Goal: Task Accomplishment & Management: Complete application form

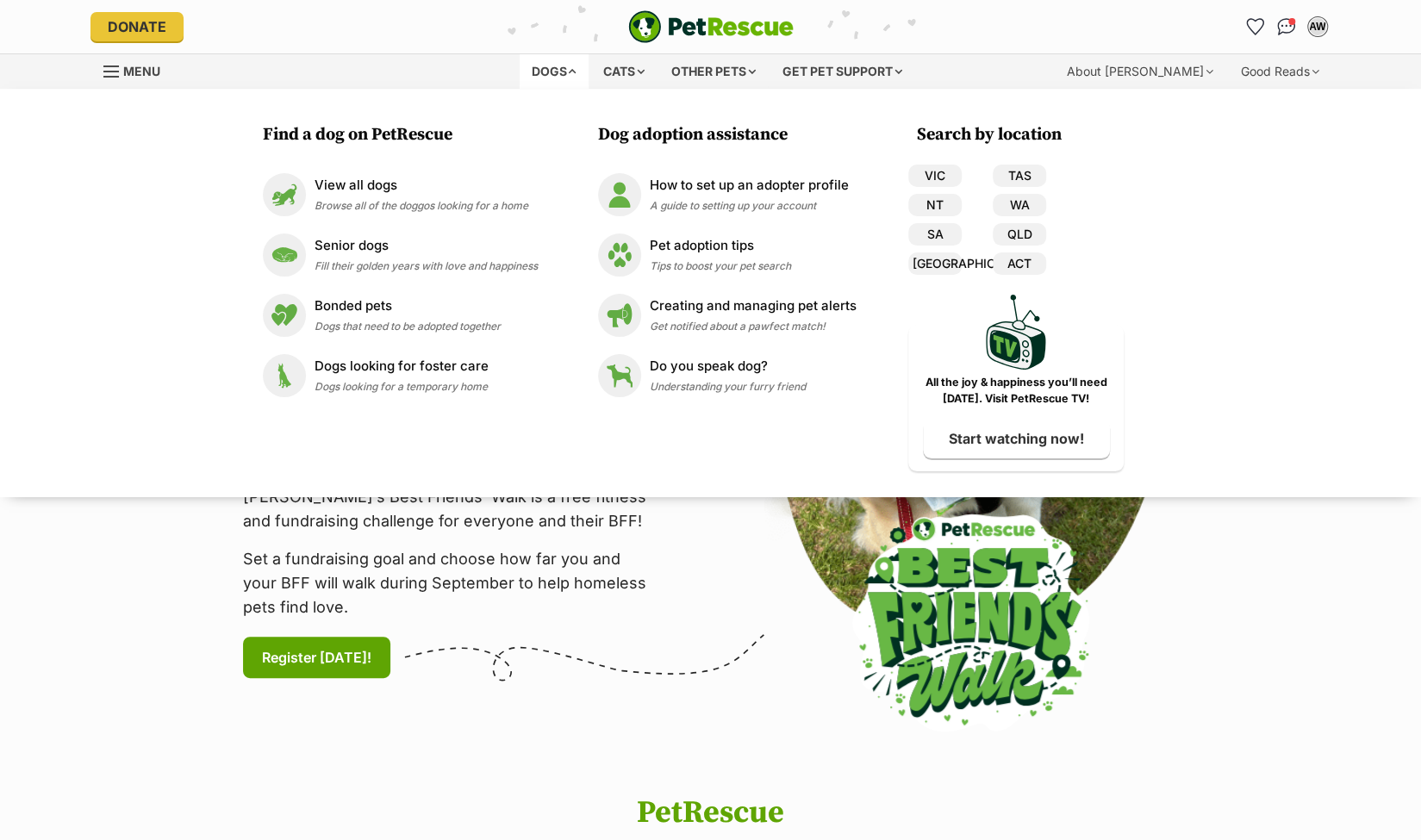
click at [565, 68] on div "Dogs" at bounding box center [554, 71] width 69 height 34
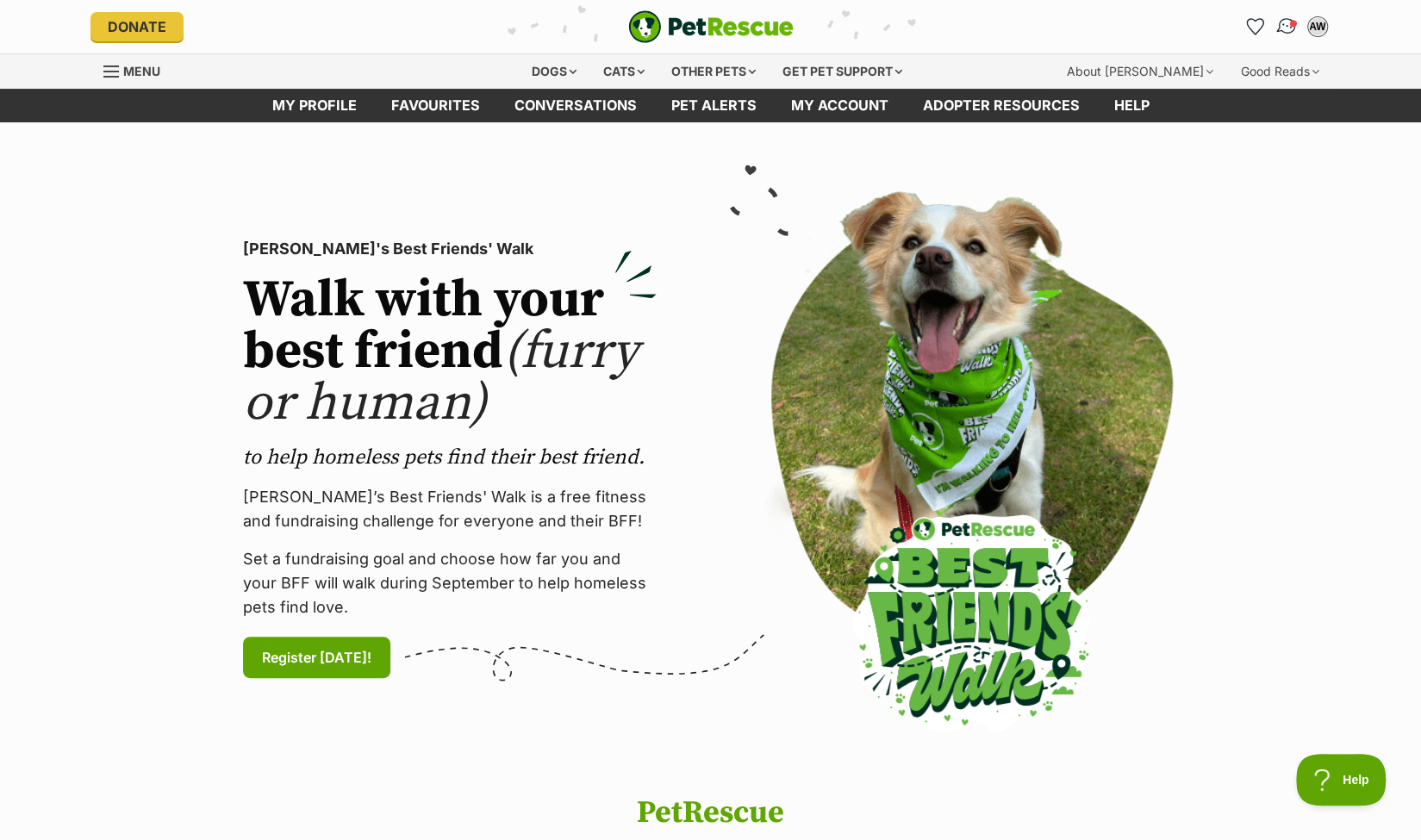
click at [1286, 26] on img "Conversations" at bounding box center [1285, 27] width 23 height 22
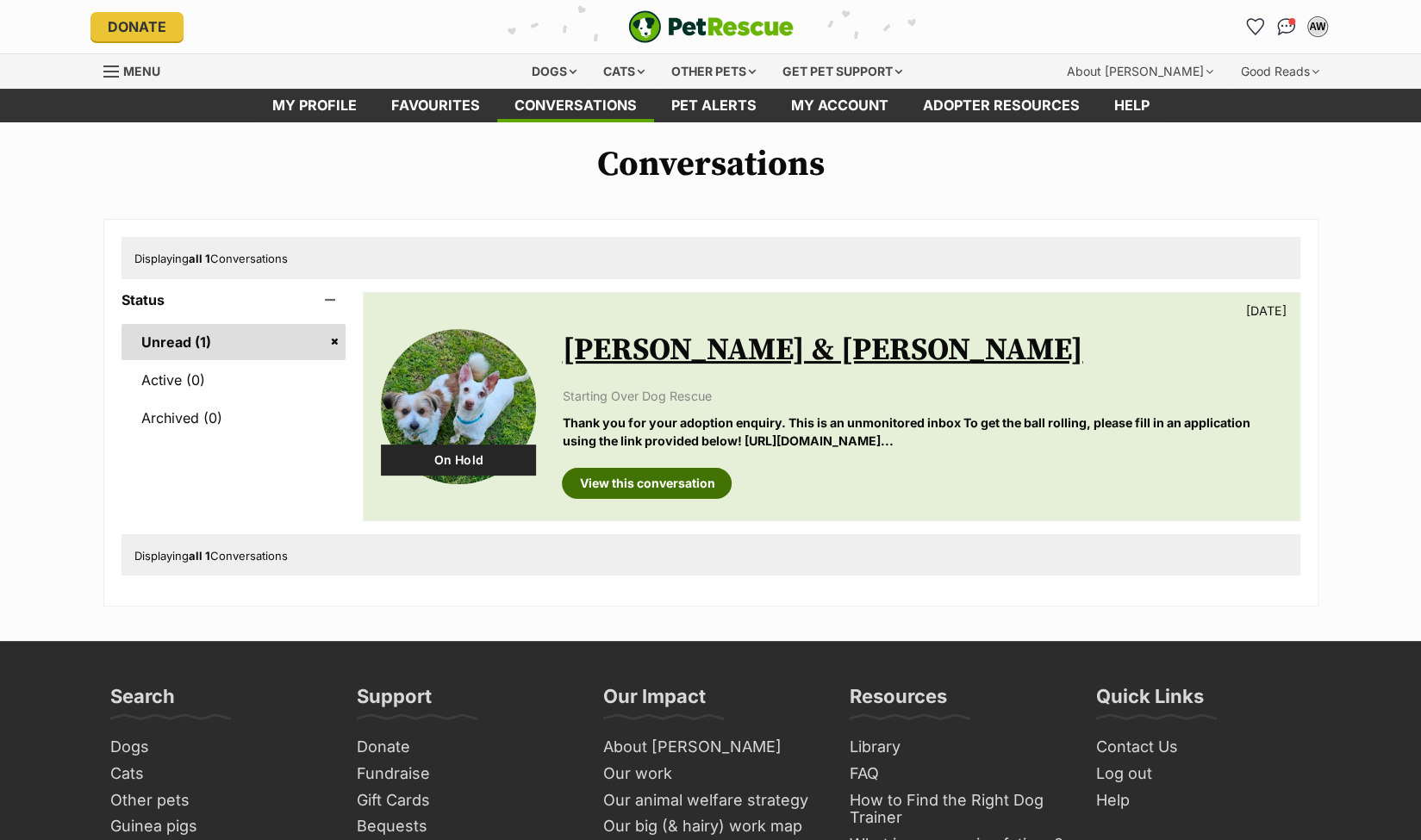
click at [696, 485] on link "View this conversation" at bounding box center [646, 484] width 170 height 31
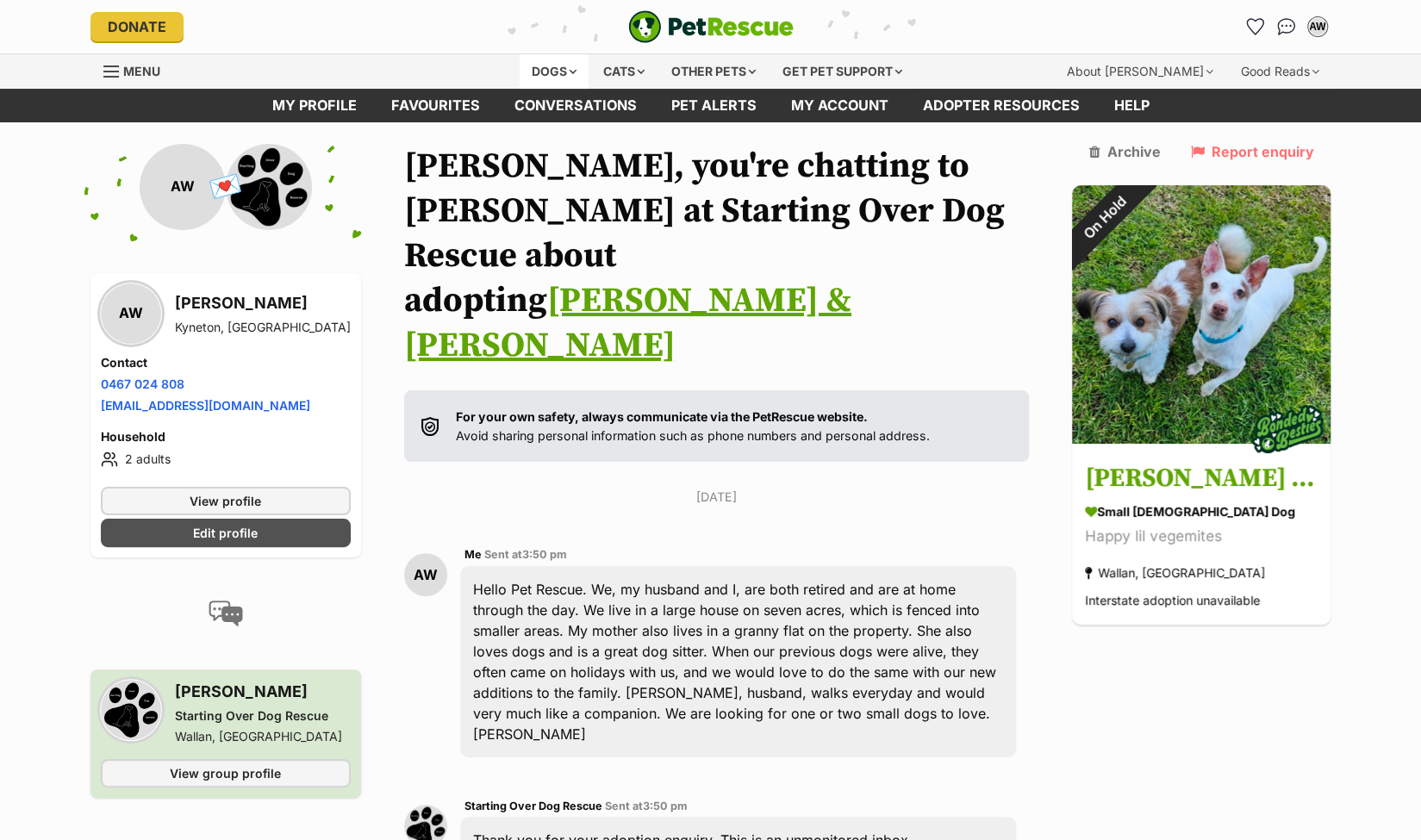
click at [555, 70] on div "Dogs" at bounding box center [554, 71] width 69 height 34
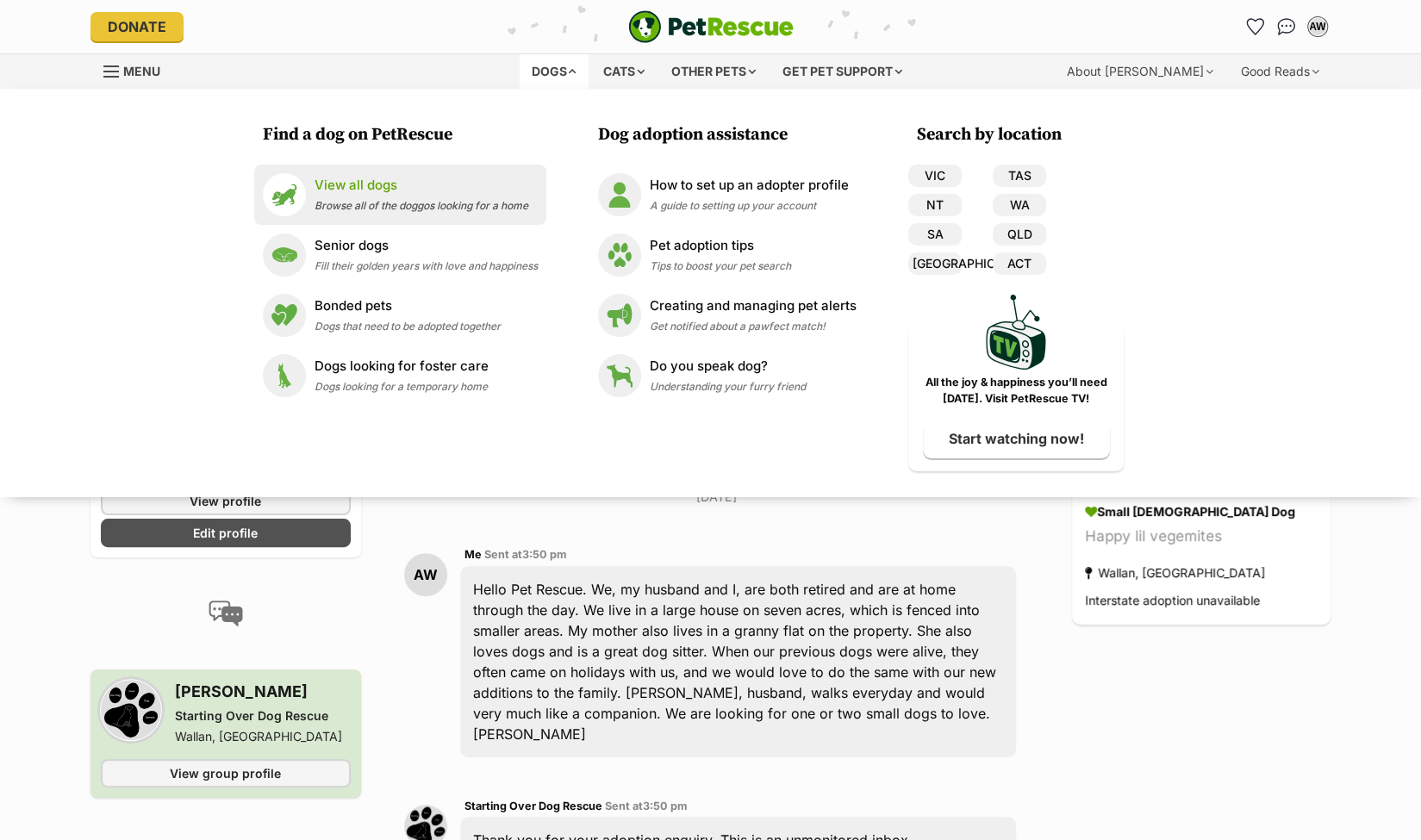
click at [374, 185] on p "View all dogs" at bounding box center [421, 185] width 213 height 19
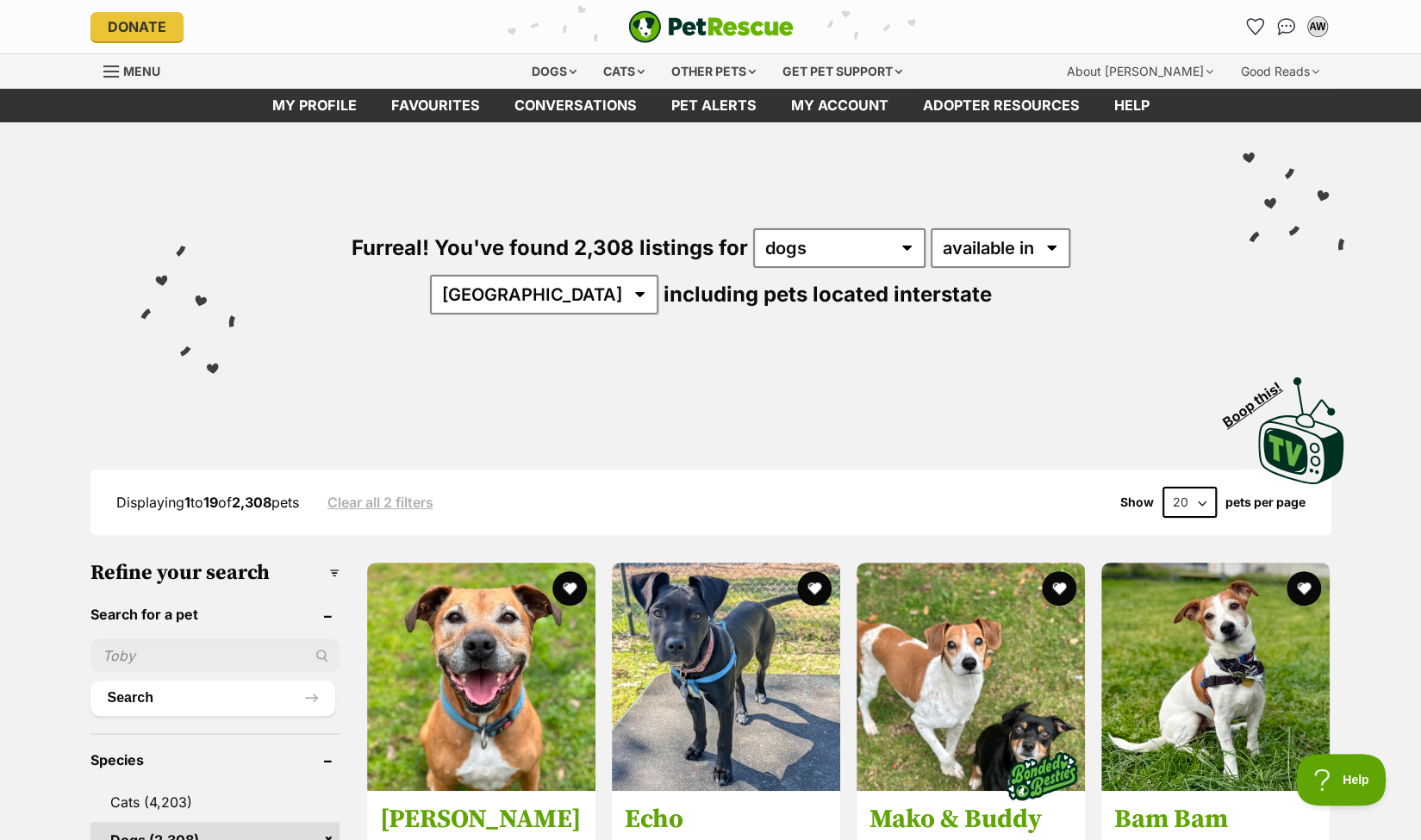
click at [159, 657] on input "text" at bounding box center [215, 654] width 249 height 32
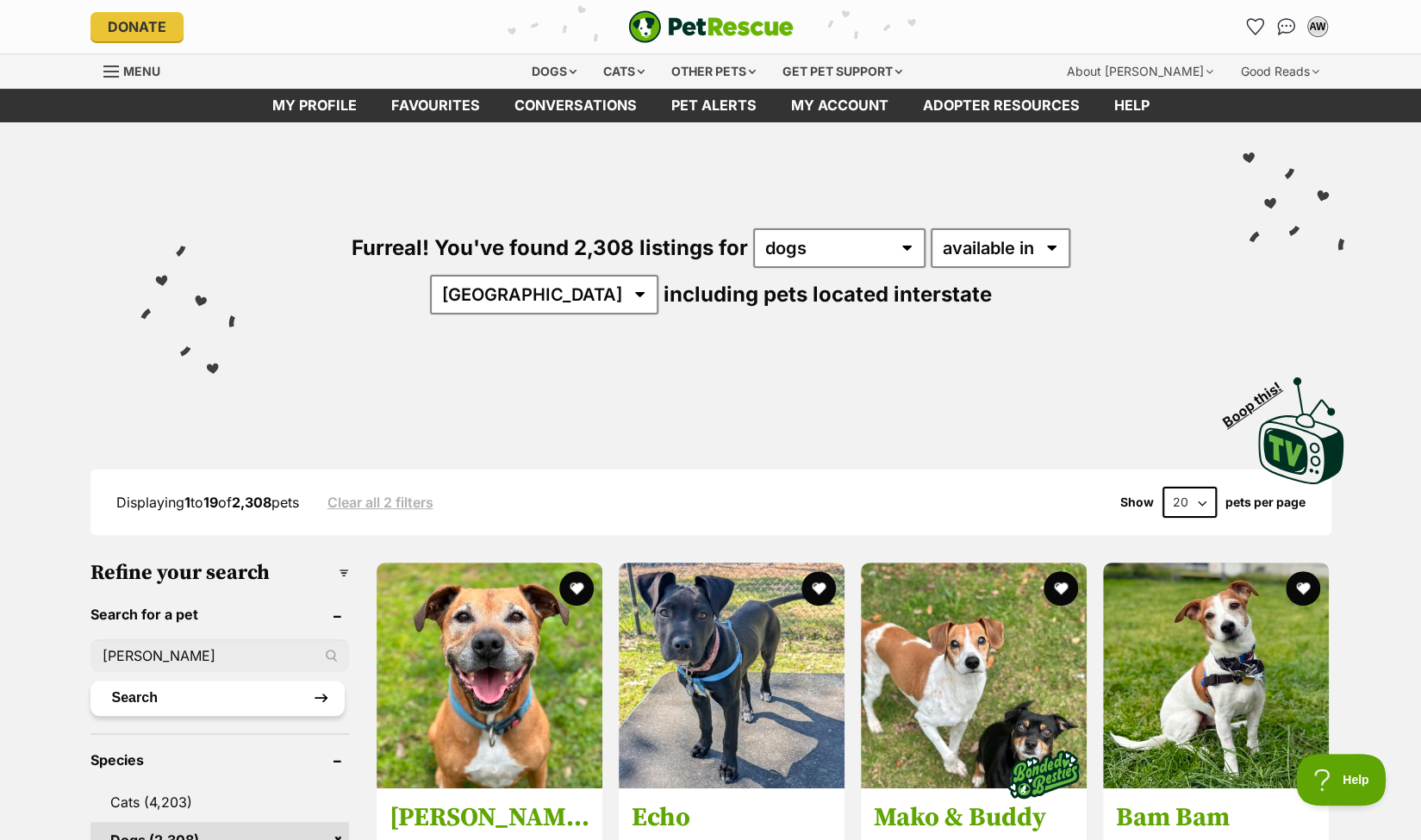
type input "irene rayray"
click at [135, 689] on button "Search" at bounding box center [217, 697] width 254 height 34
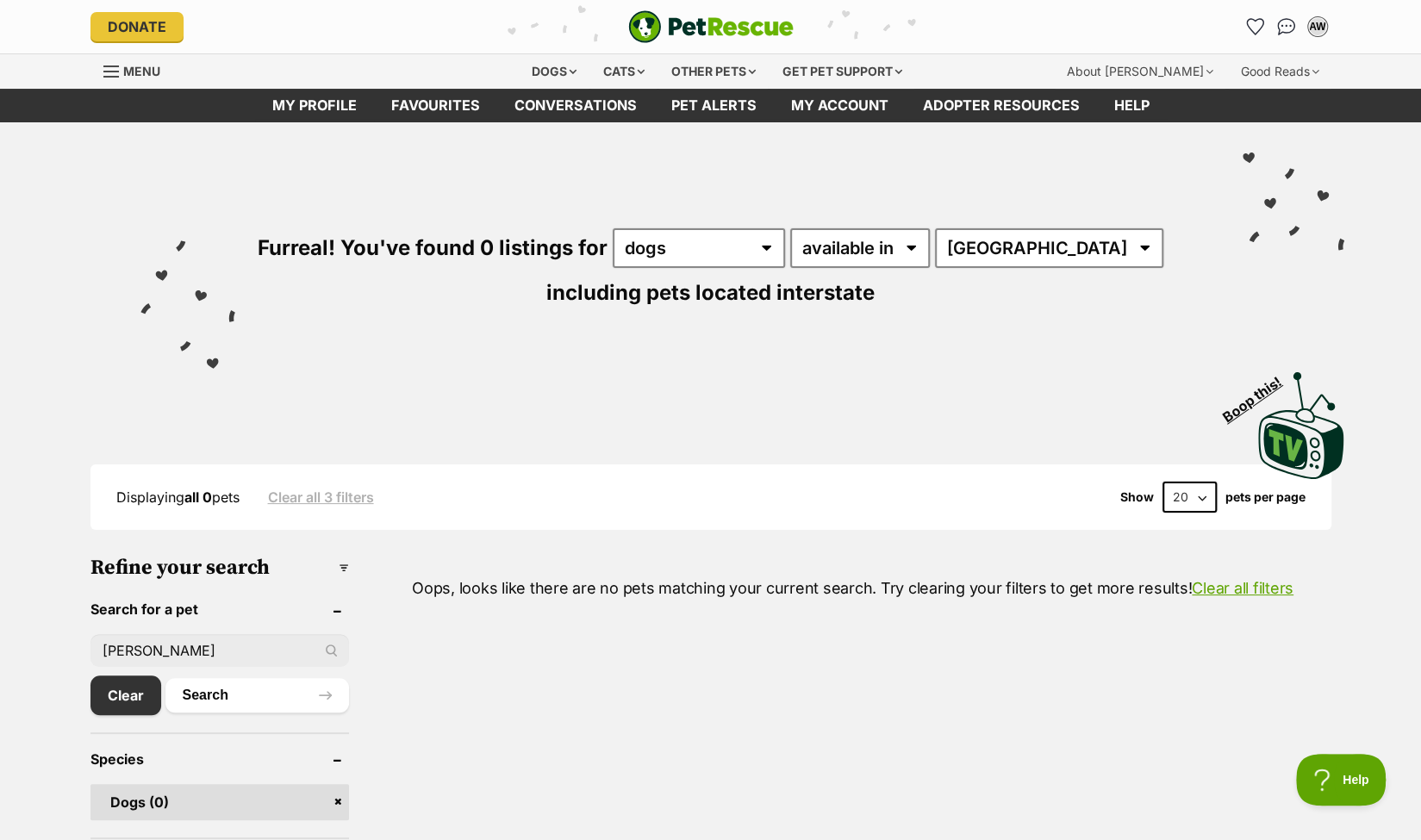
click at [138, 651] on input "[PERSON_NAME]" at bounding box center [220, 650] width 259 height 32
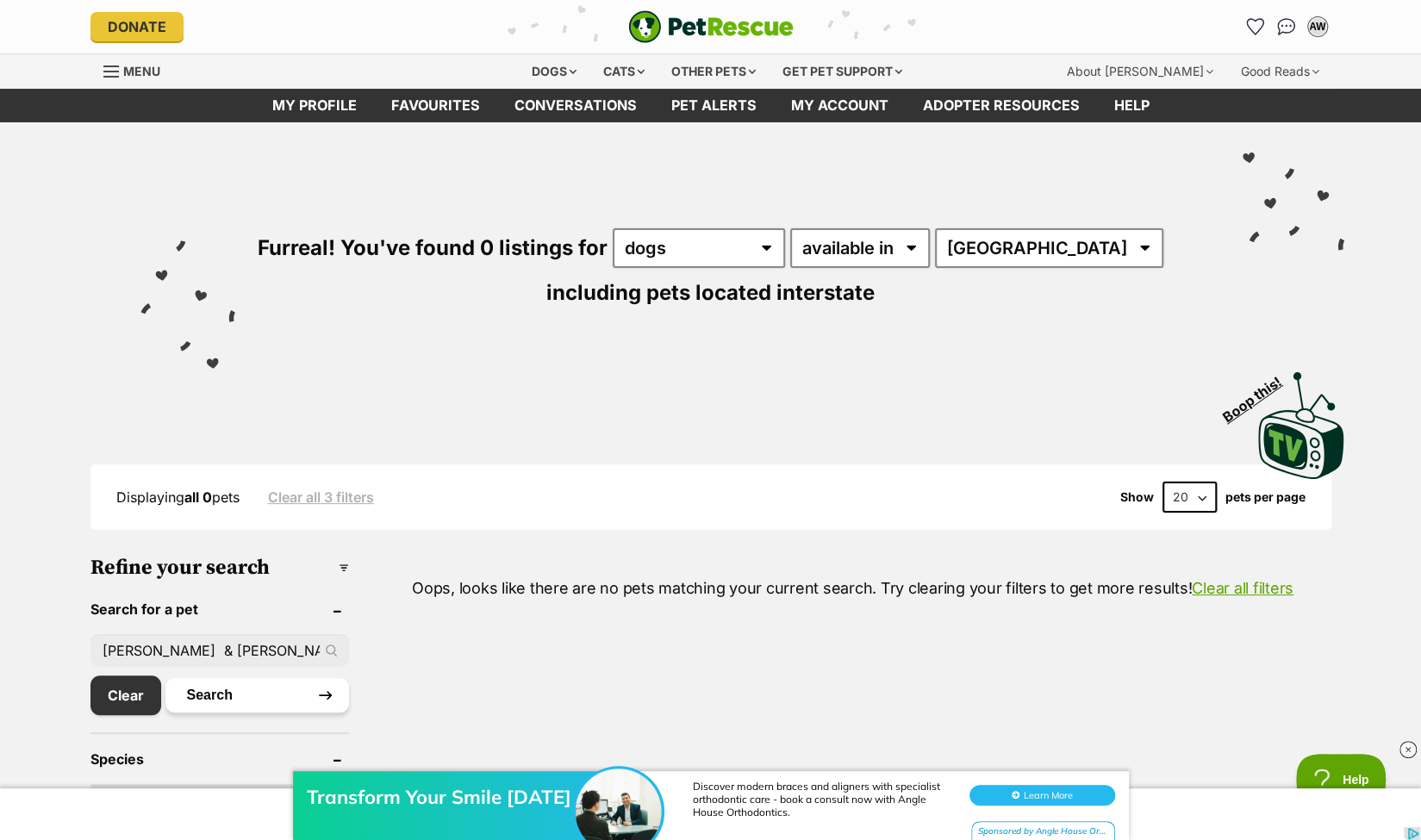
type input "[PERSON_NAME] & [PERSON_NAME]"
click at [211, 693] on button "Search" at bounding box center [257, 694] width 184 height 34
click at [911, 245] on select "available in located in" at bounding box center [860, 247] width 139 height 40
select select "disabled"
click at [791, 228] on select "available in located in" at bounding box center [860, 247] width 139 height 40
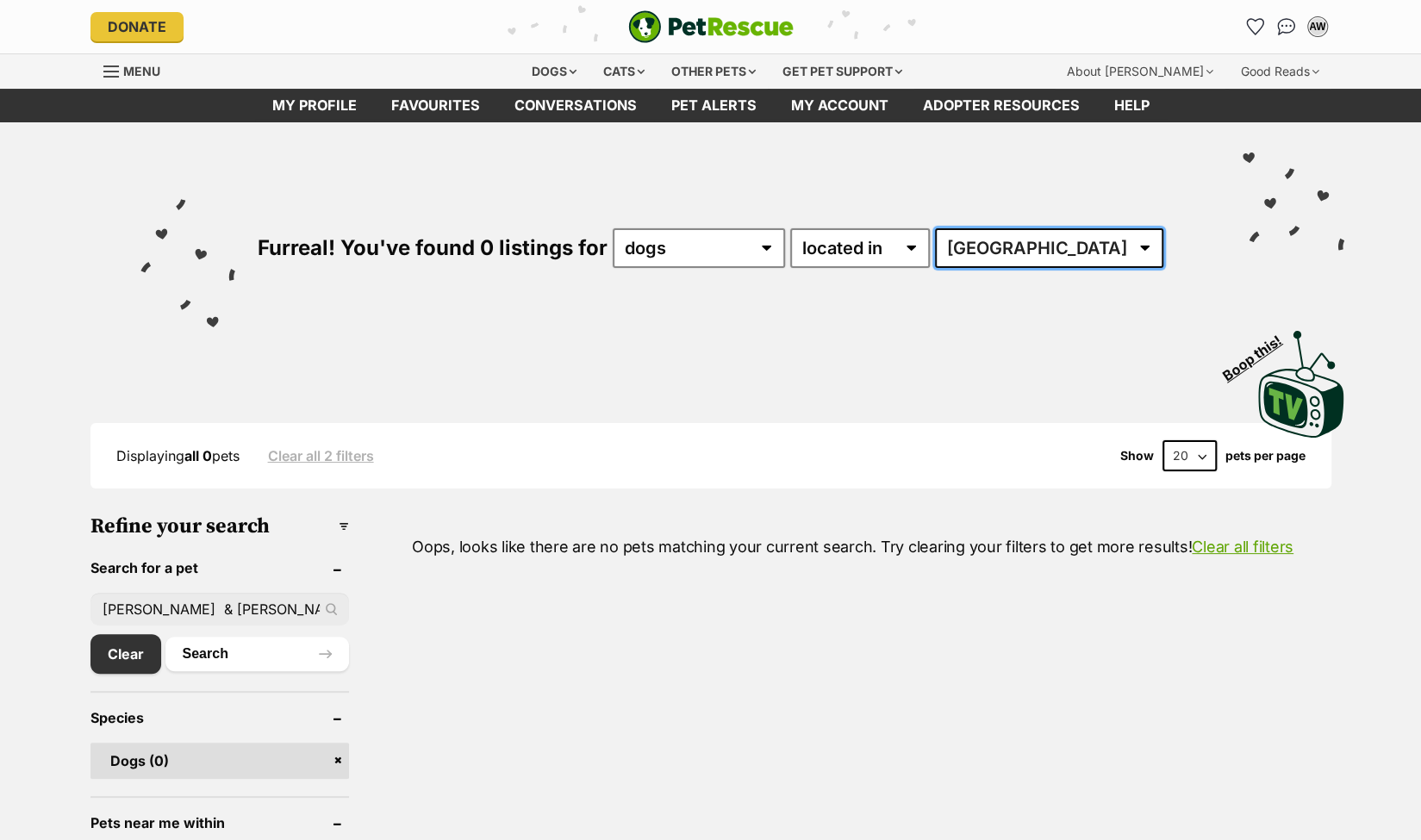
drag, startPoint x: 0, startPoint y: 0, endPoint x: 1087, endPoint y: 247, distance: 1114.7
click at [1087, 247] on select "Australia" at bounding box center [1048, 247] width 228 height 40
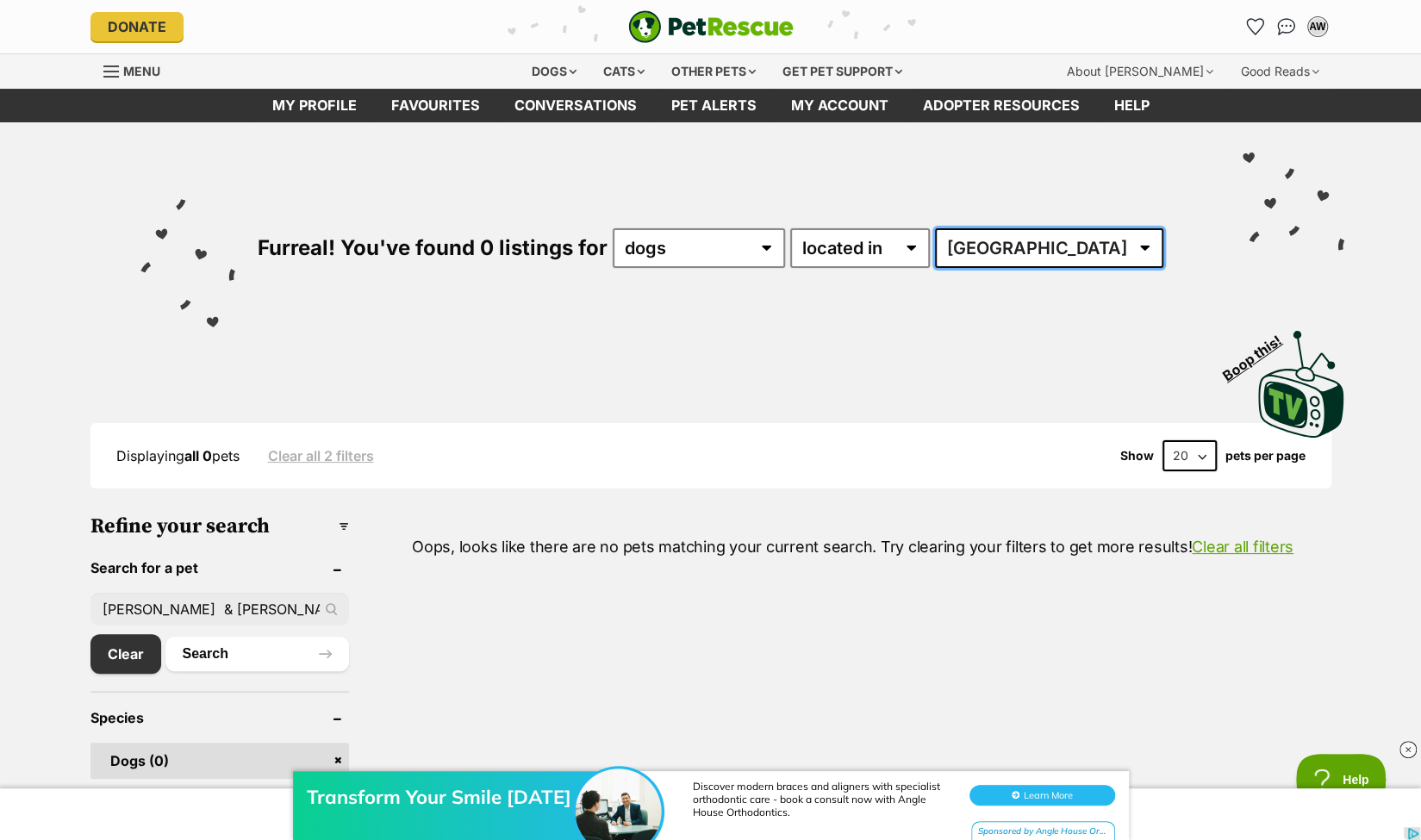
click at [1092, 246] on select "Australia" at bounding box center [1048, 247] width 228 height 40
click at [1094, 244] on select "Australia" at bounding box center [1048, 247] width 228 height 40
click at [707, 331] on div "Visit PetRescue TV (external site) Boop this!" at bounding box center [711, 378] width 1267 height 126
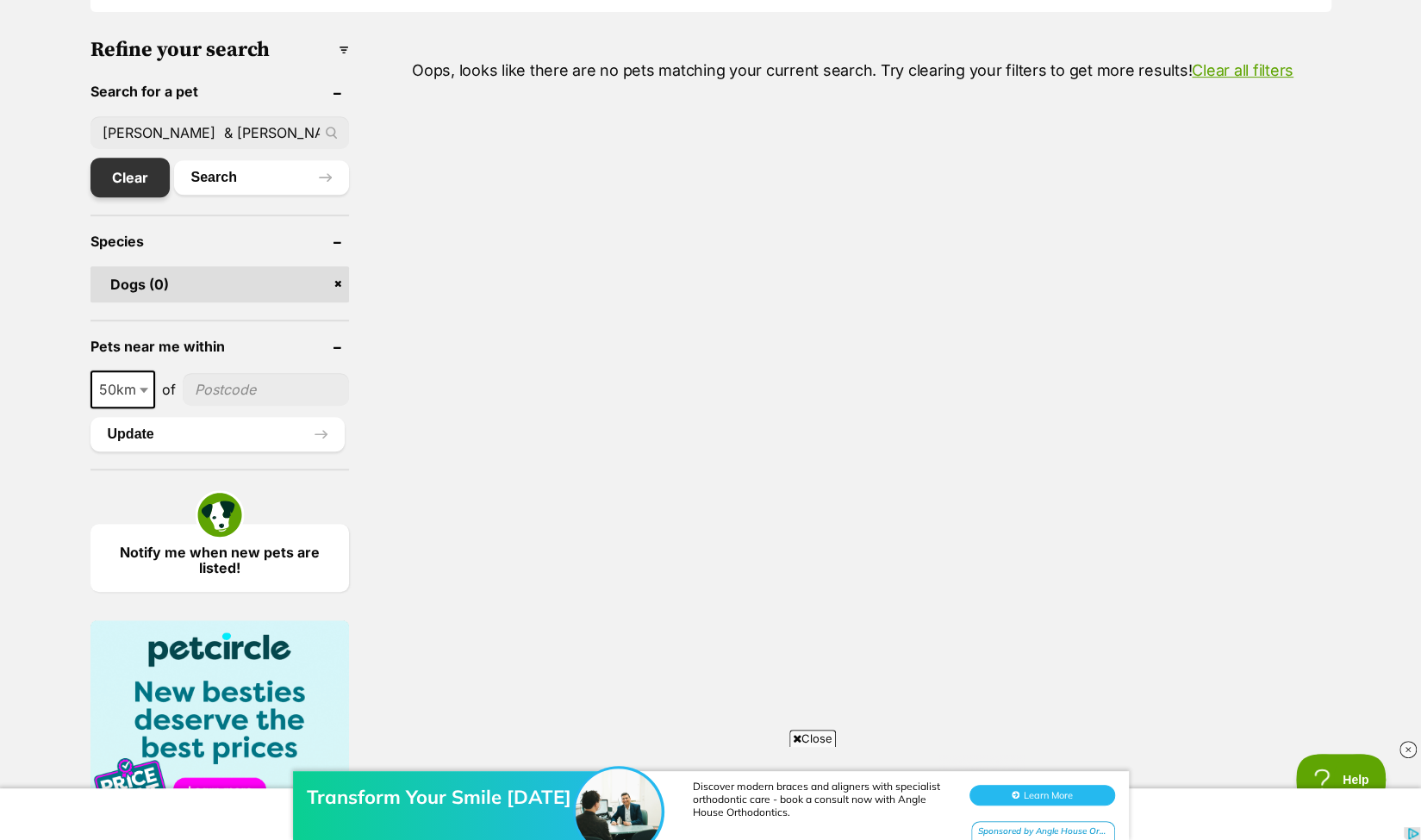
scroll to position [173, 0]
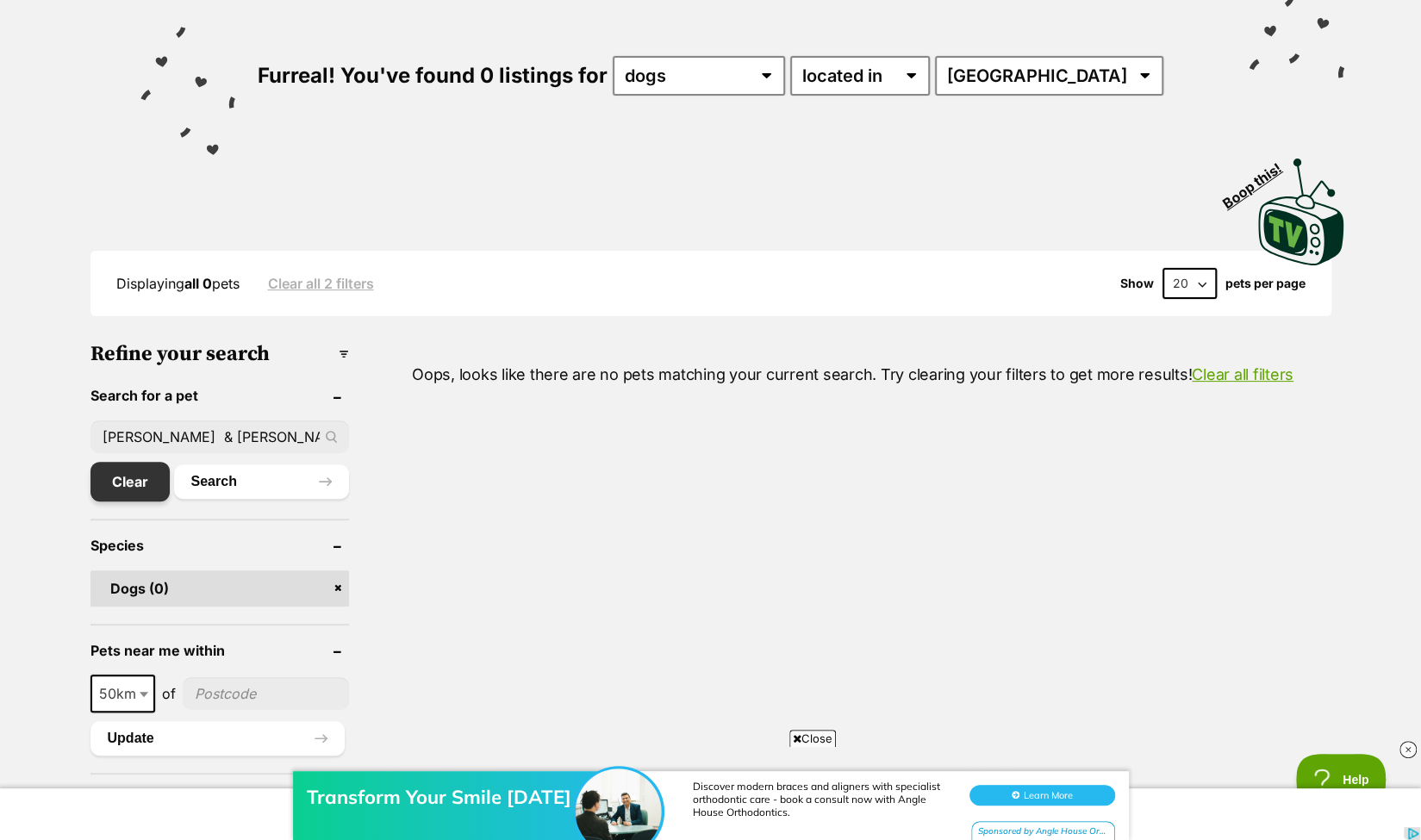
click at [122, 479] on link "Clear" at bounding box center [130, 481] width 79 height 40
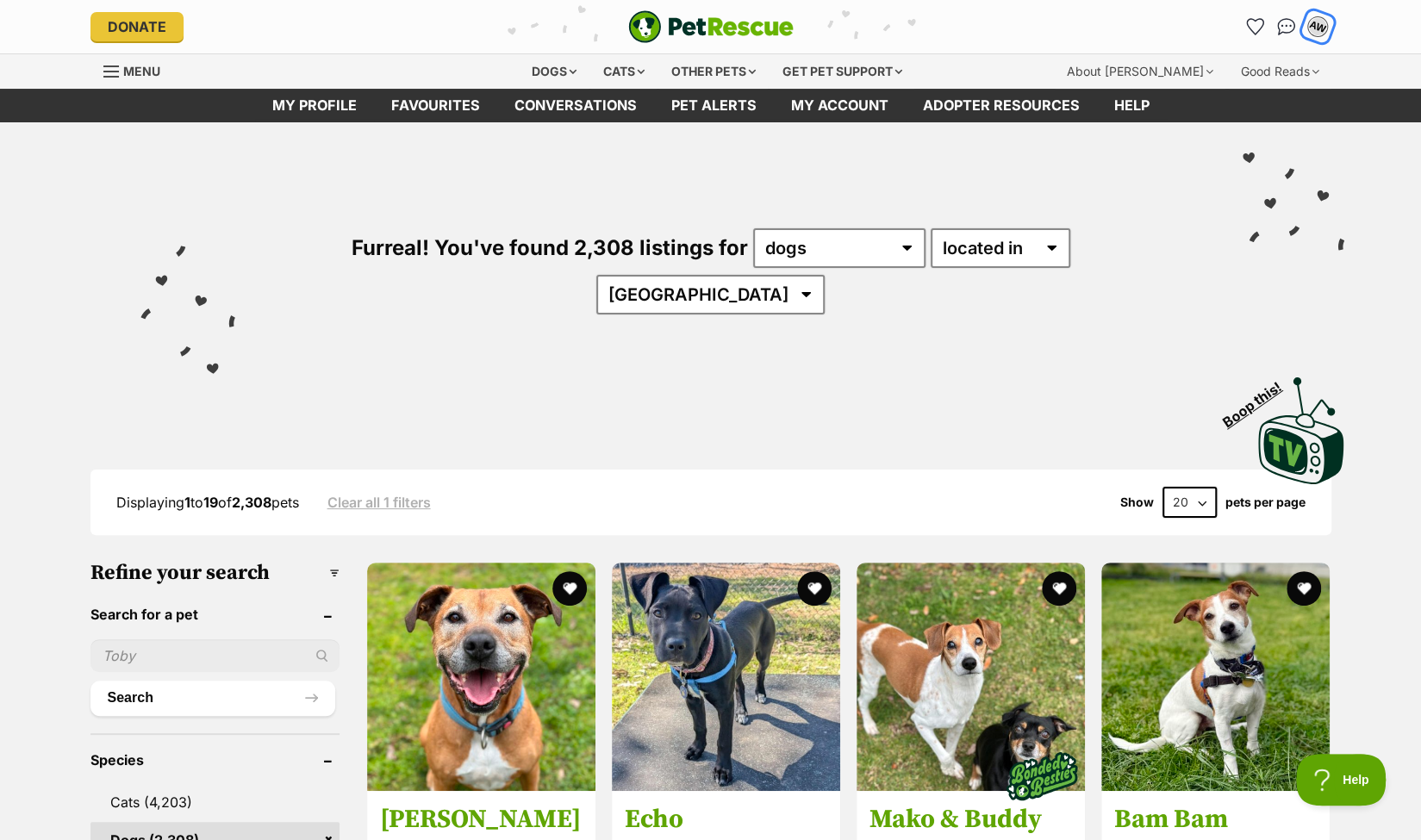
click at [1321, 25] on div "AW" at bounding box center [1317, 27] width 22 height 22
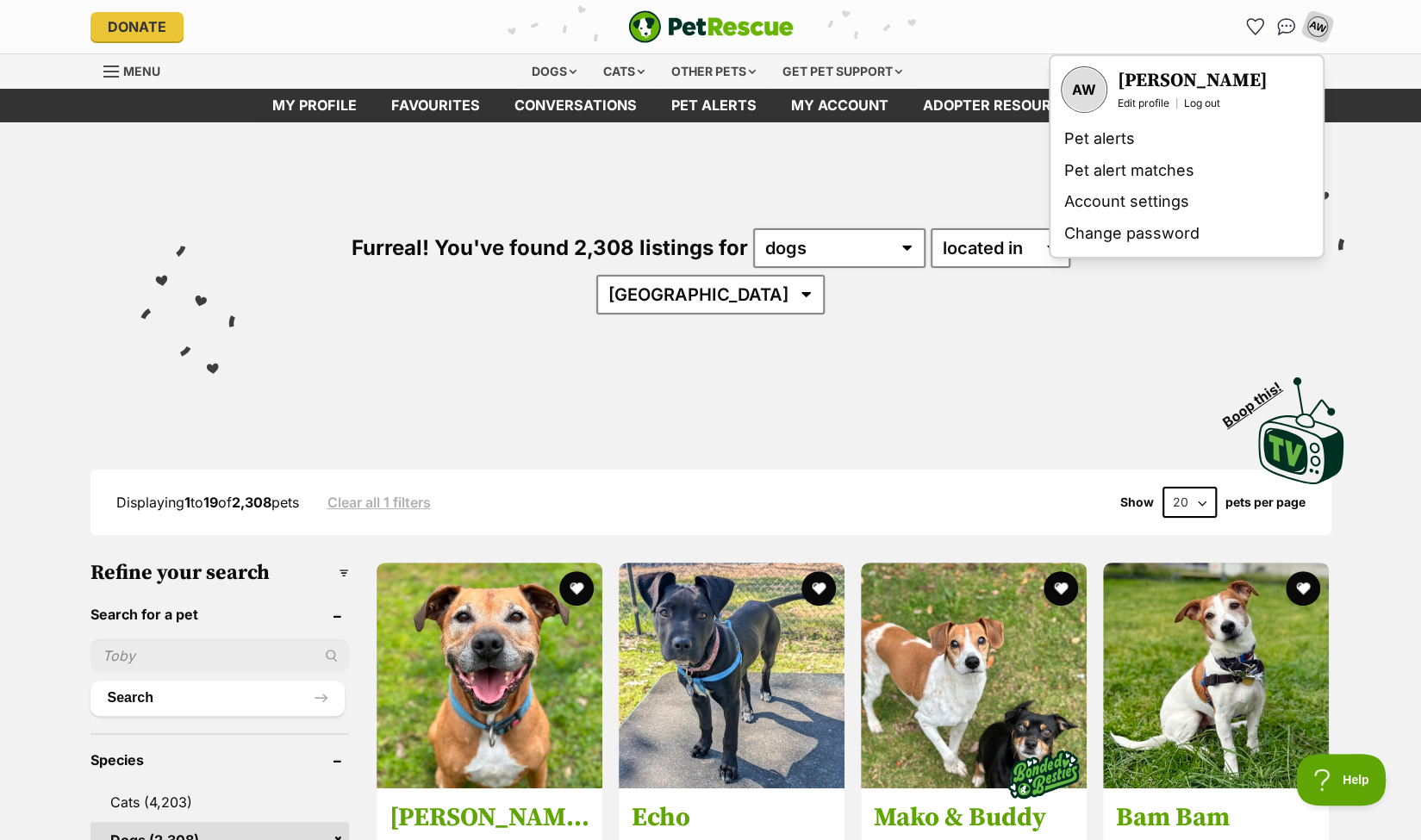
click at [909, 170] on div "Furreal! You've found 2,308 listings for any type of pet cats dogs other pets a…" at bounding box center [711, 241] width 1267 height 239
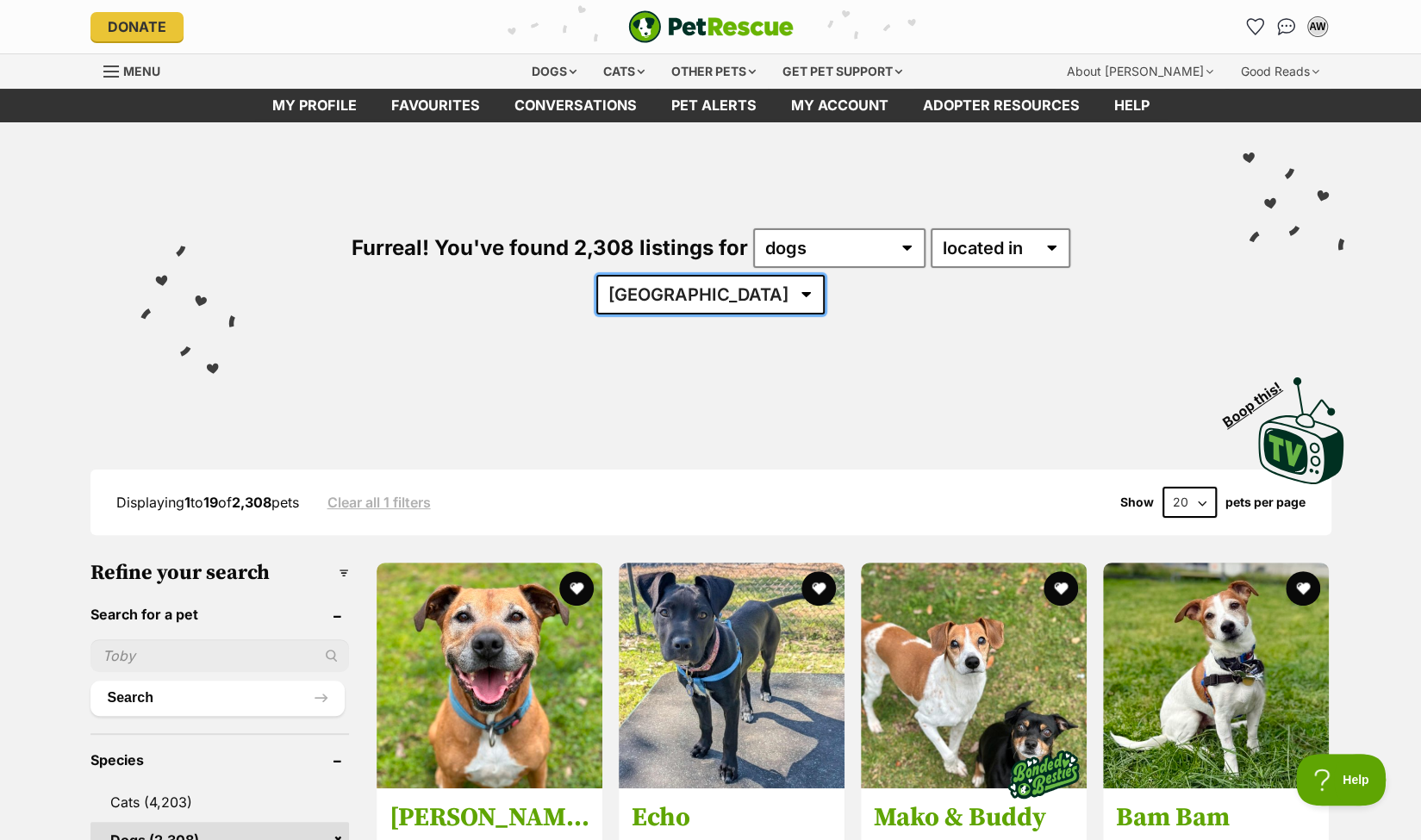
click at [825, 275] on select "Australia ACT NSW QLD SA TAS VIC WA" at bounding box center [710, 294] width 228 height 40
select select "VIC"
click at [825, 275] on select "Australia ACT NSW QLD SA TAS VIC WA" at bounding box center [710, 294] width 228 height 40
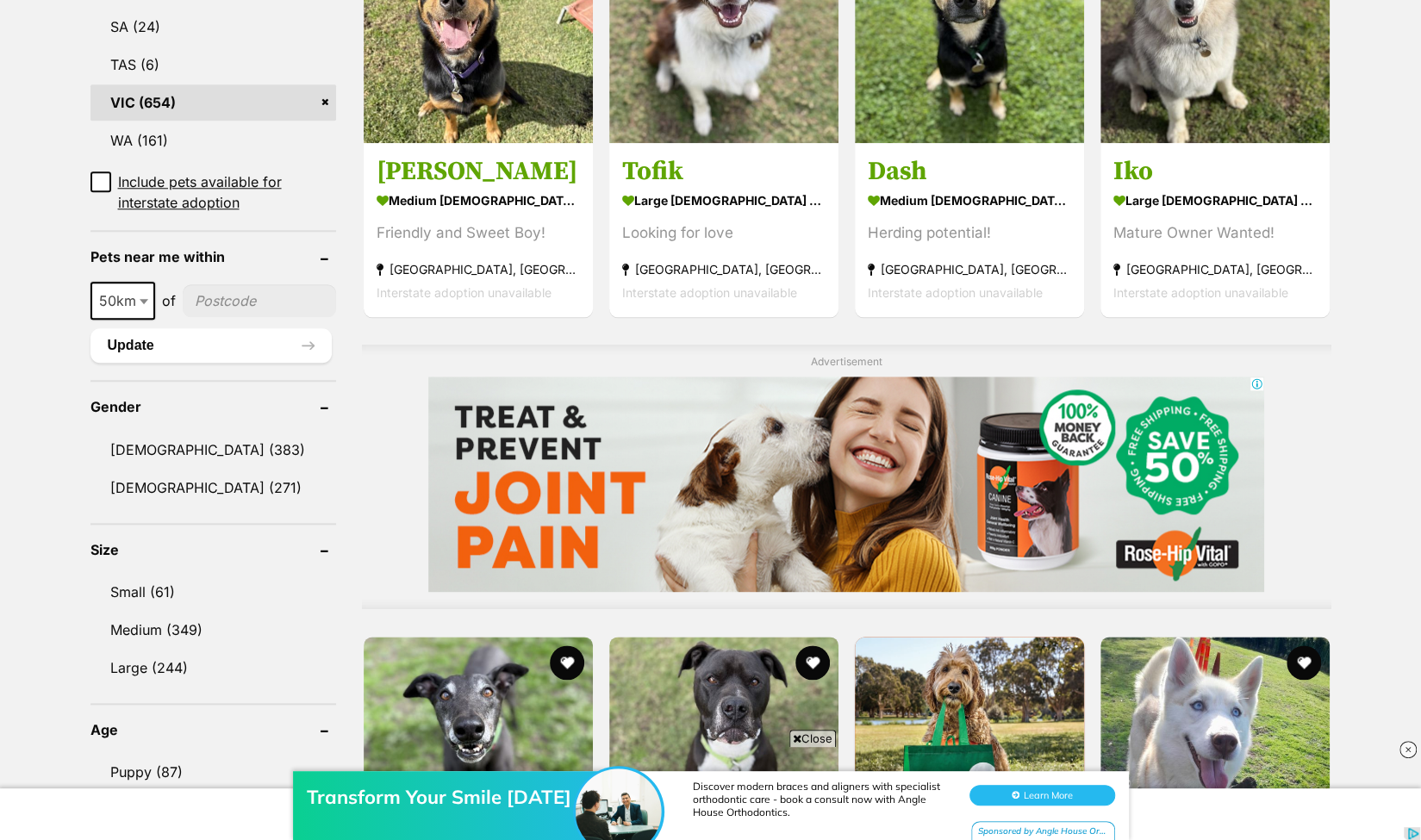
scroll to position [1120, 0]
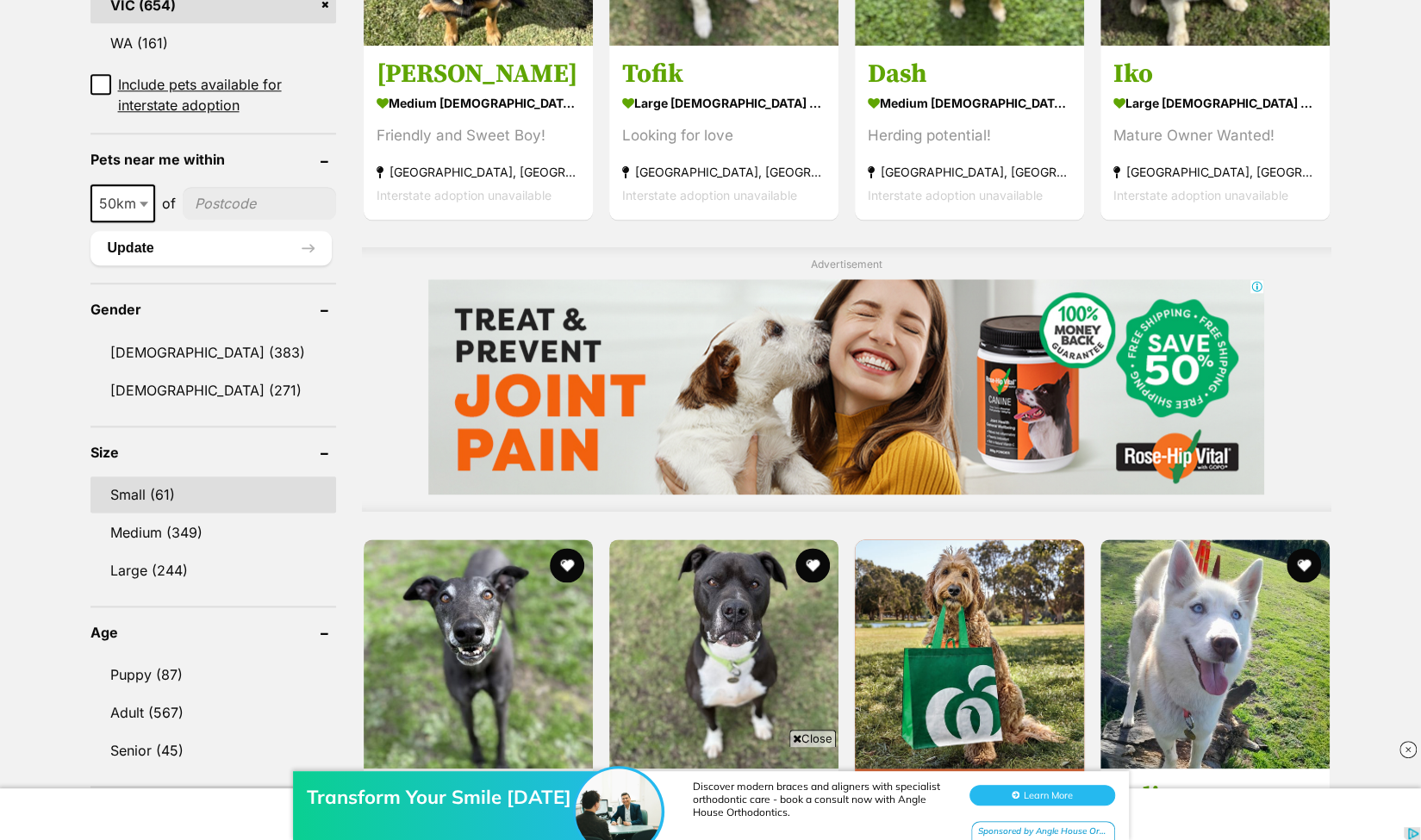
click at [126, 492] on link "Small (61)" at bounding box center [213, 494] width 246 height 36
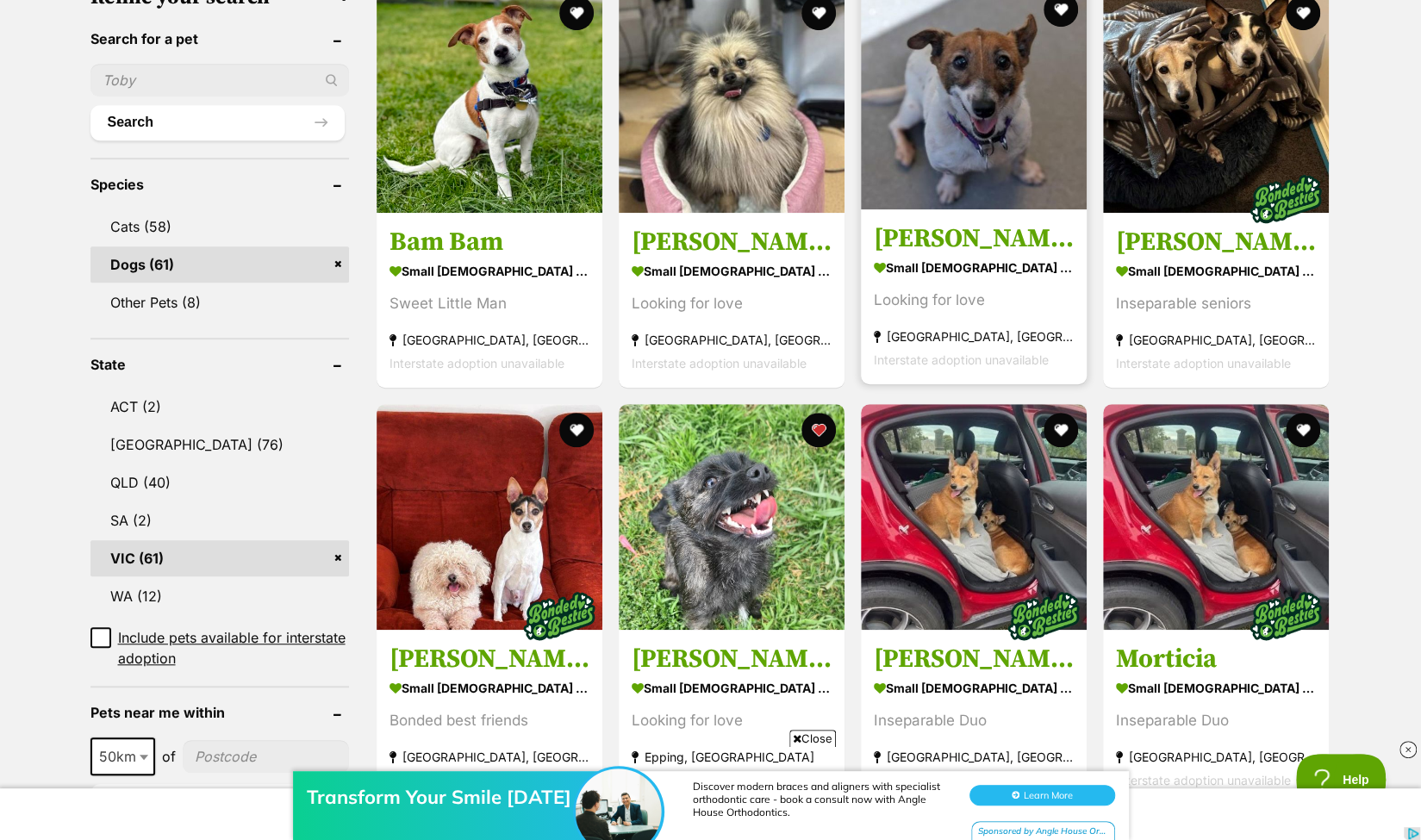
scroll to position [603, 0]
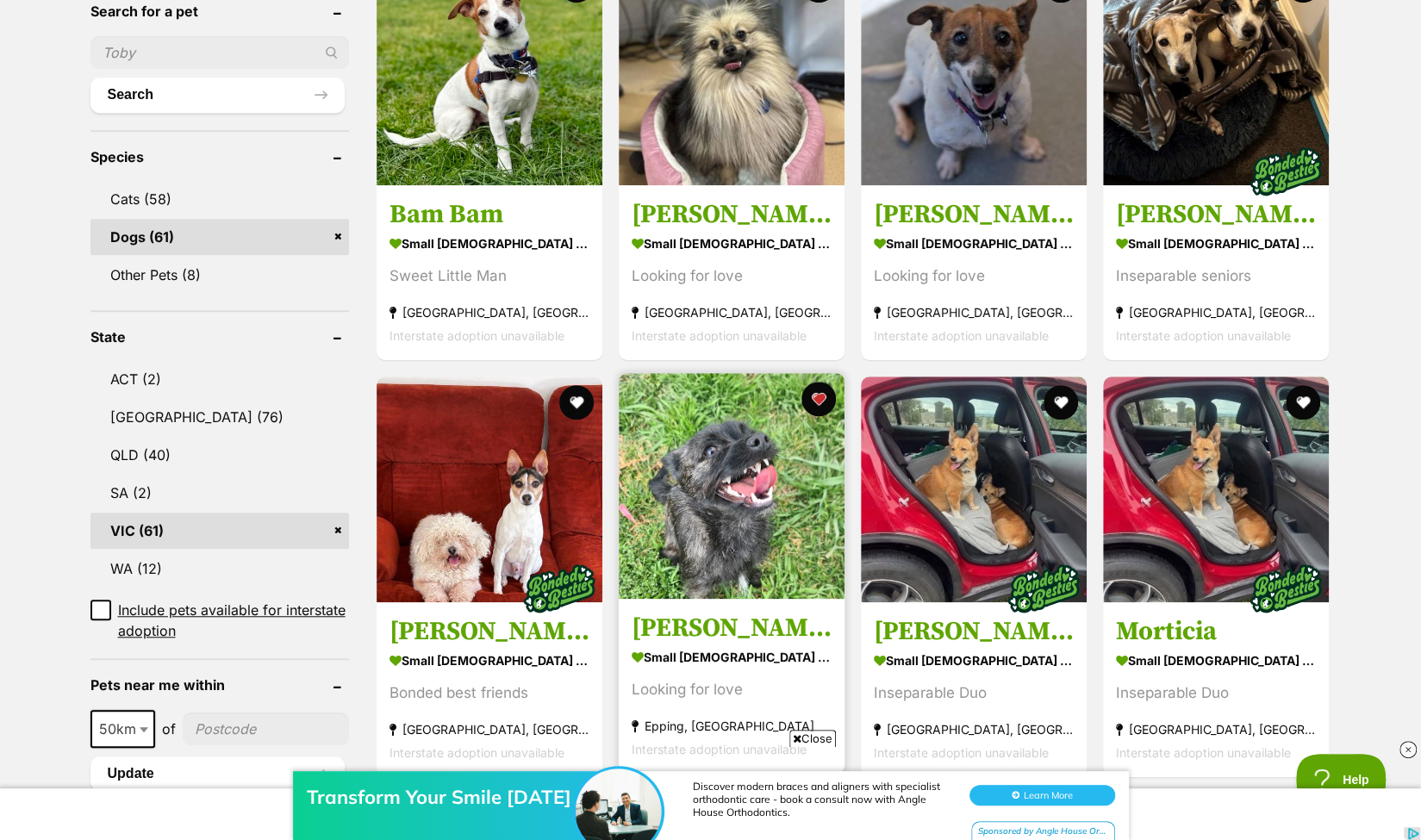
click at [738, 484] on img at bounding box center [731, 486] width 225 height 225
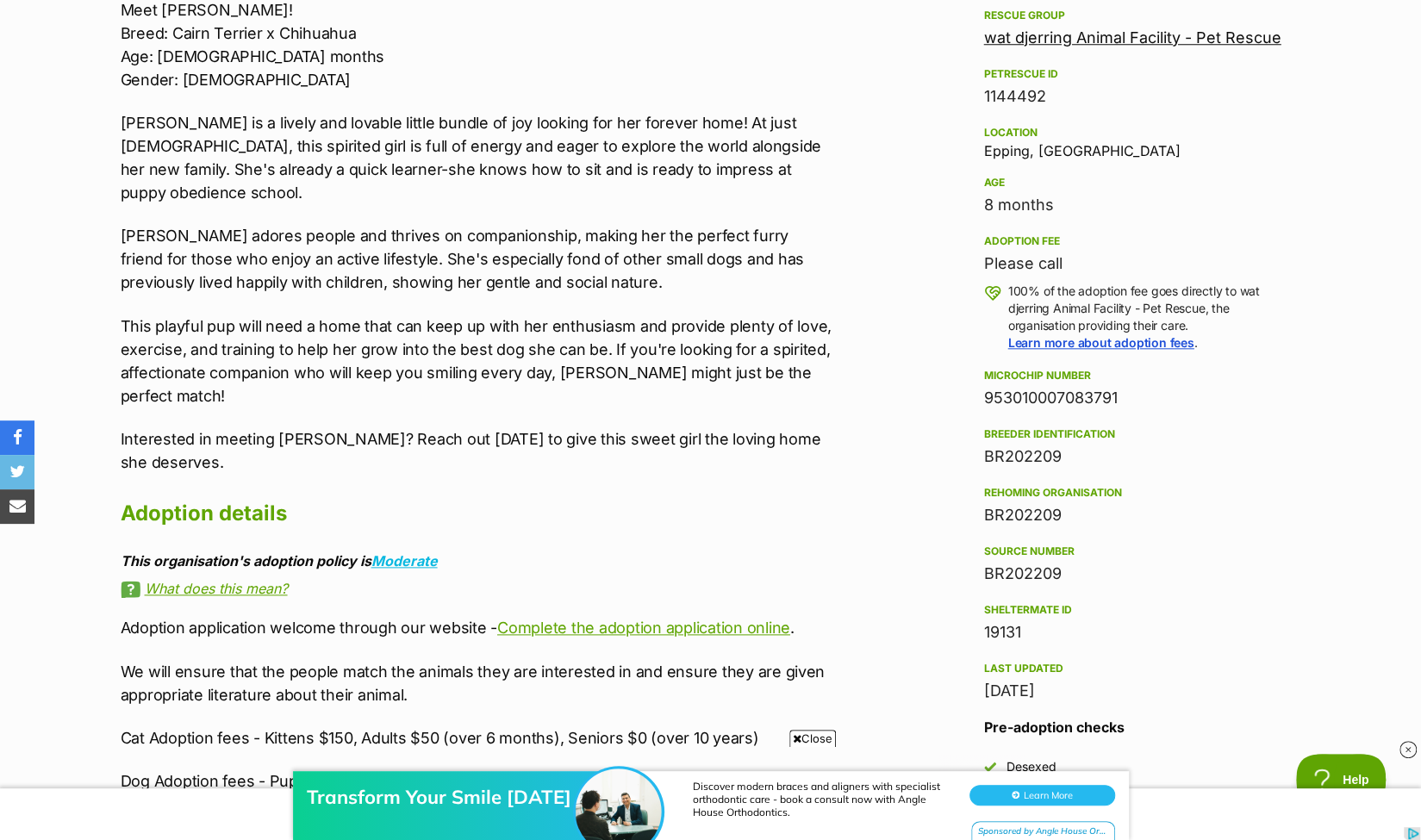
scroll to position [1034, 0]
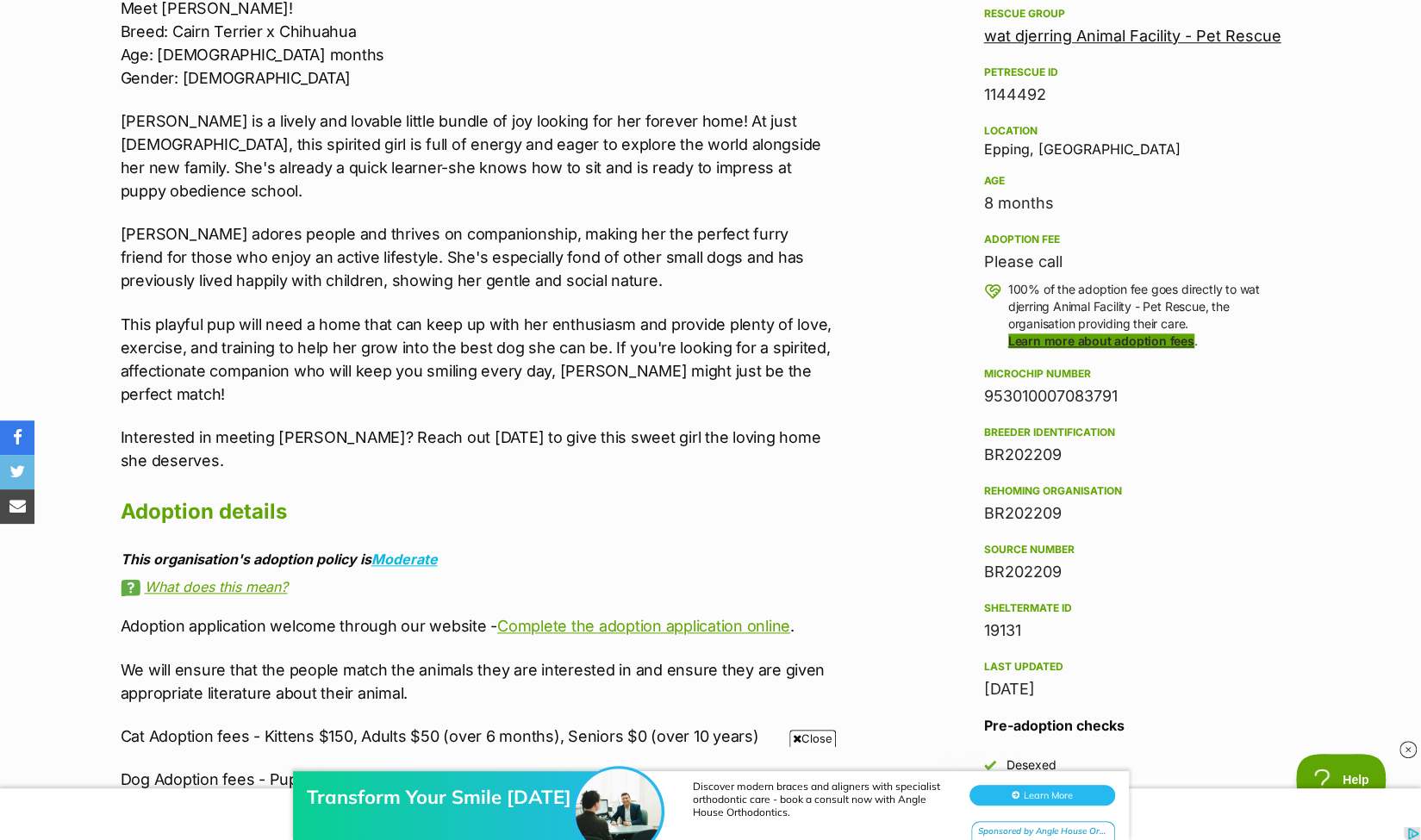
click at [1113, 339] on link "Learn more about adoption fees" at bounding box center [1102, 341] width 187 height 15
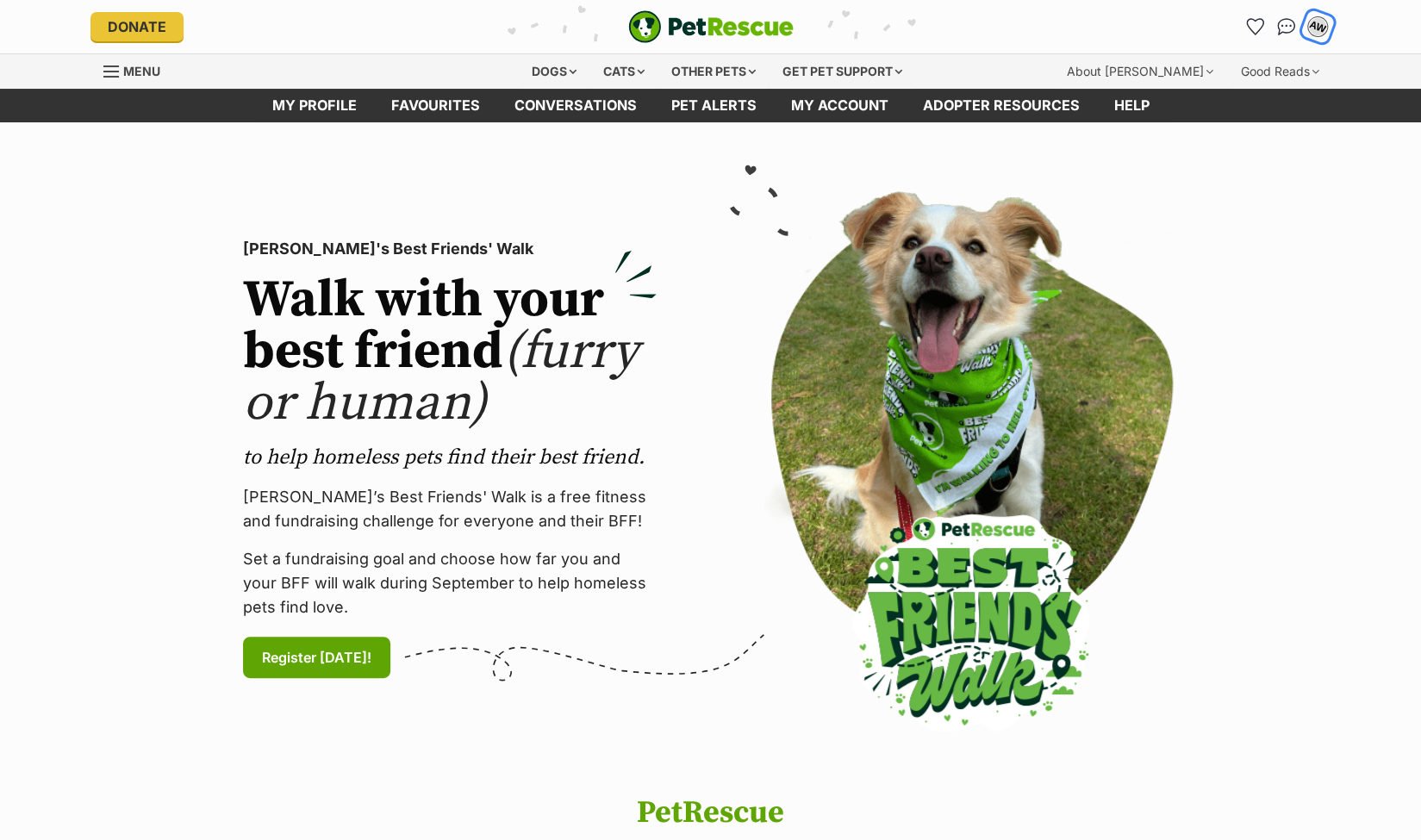
click at [1318, 24] on div "AW" at bounding box center [1317, 27] width 22 height 22
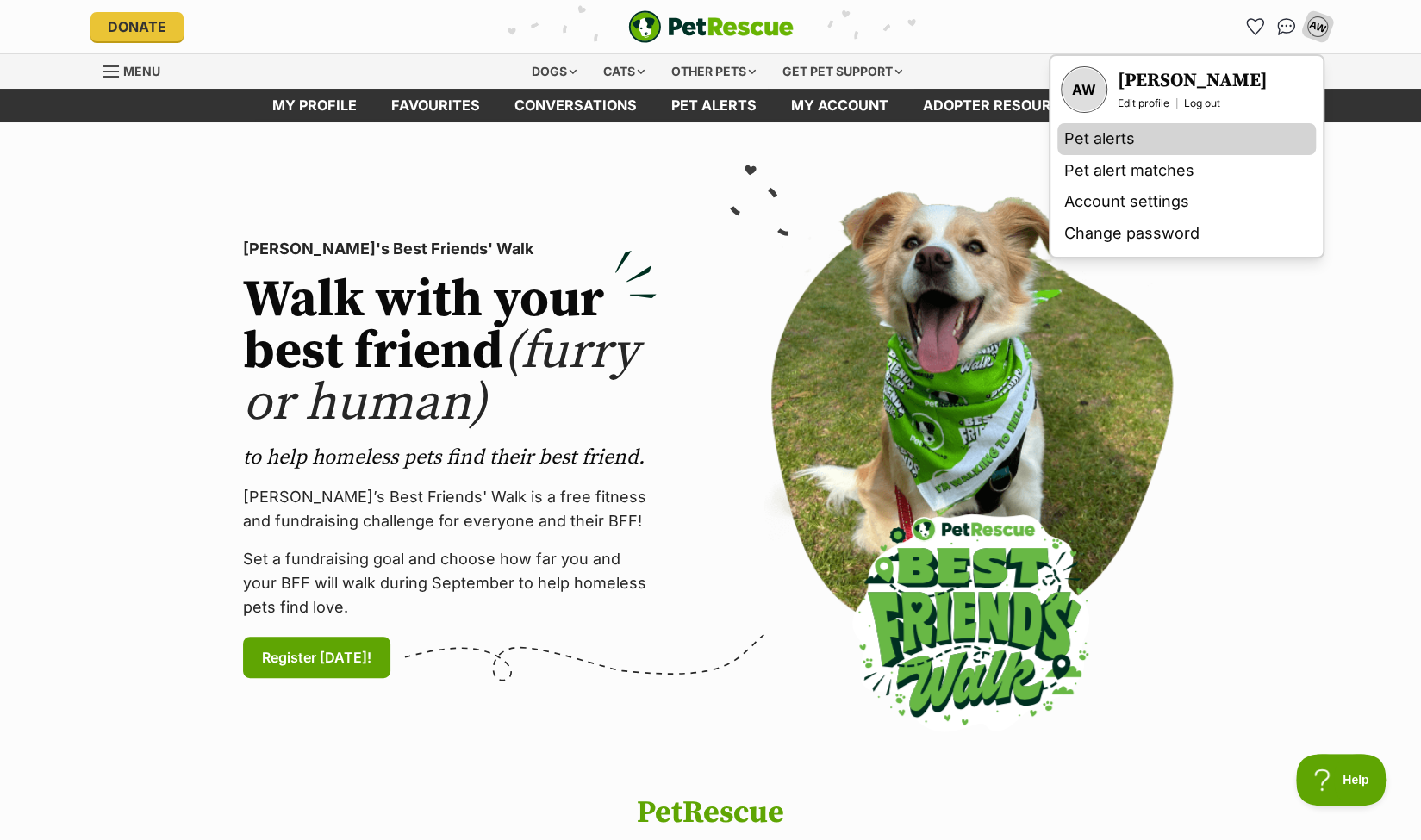
click at [1122, 138] on link "Pet alerts" at bounding box center [1186, 138] width 259 height 32
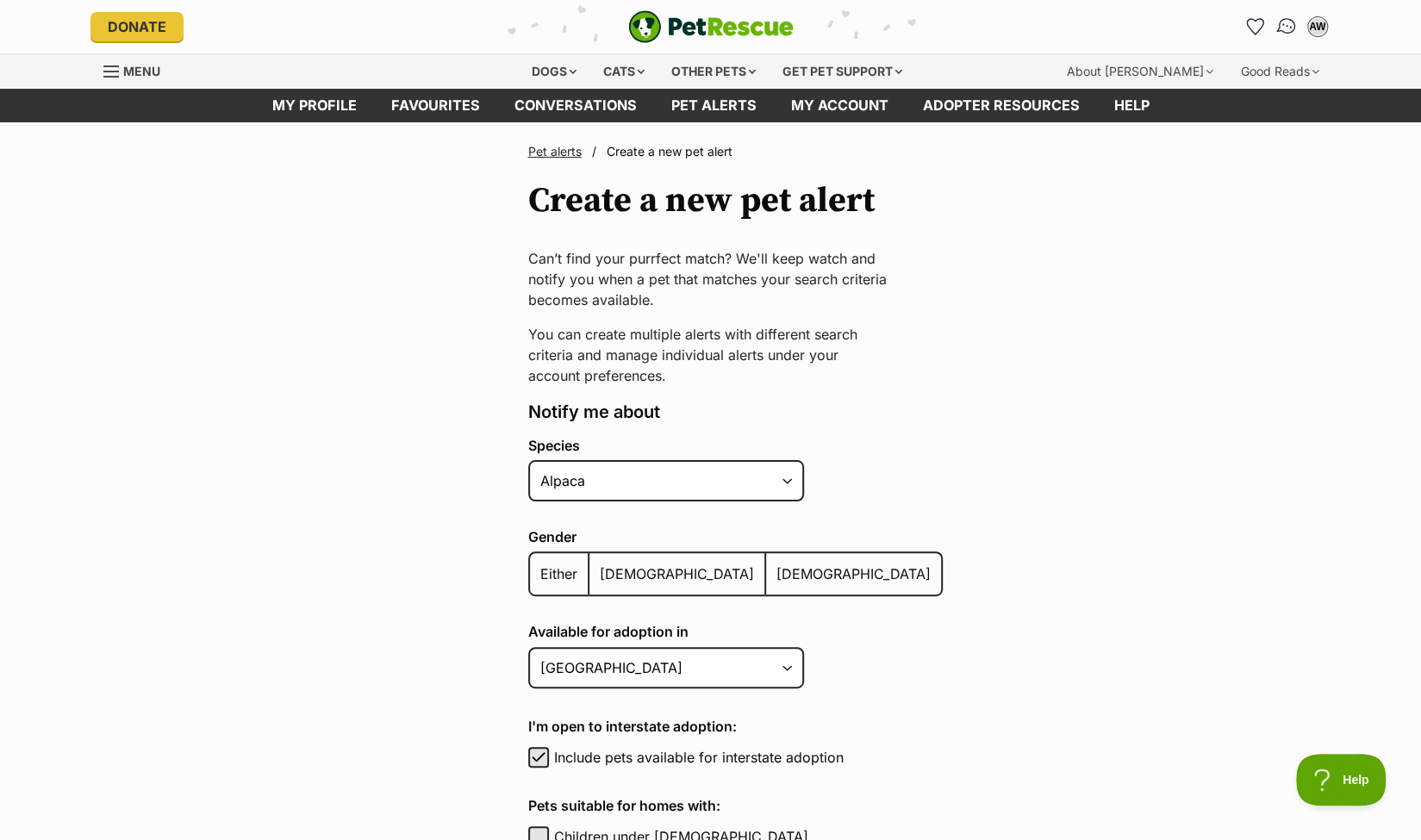
click at [1285, 23] on img "Conversations" at bounding box center [1285, 27] width 23 height 22
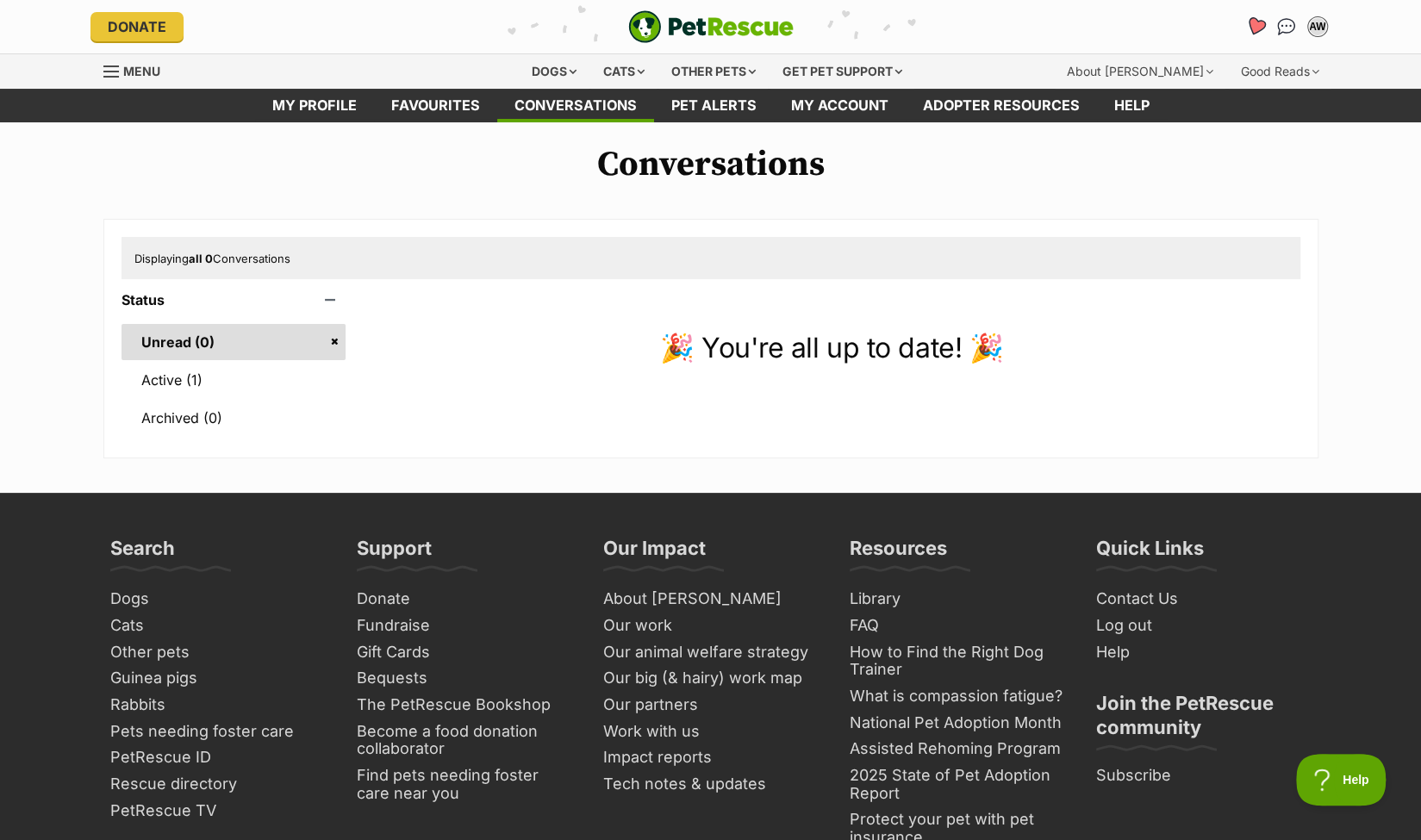
click at [1253, 23] on icon "Favourites" at bounding box center [1254, 26] width 20 height 19
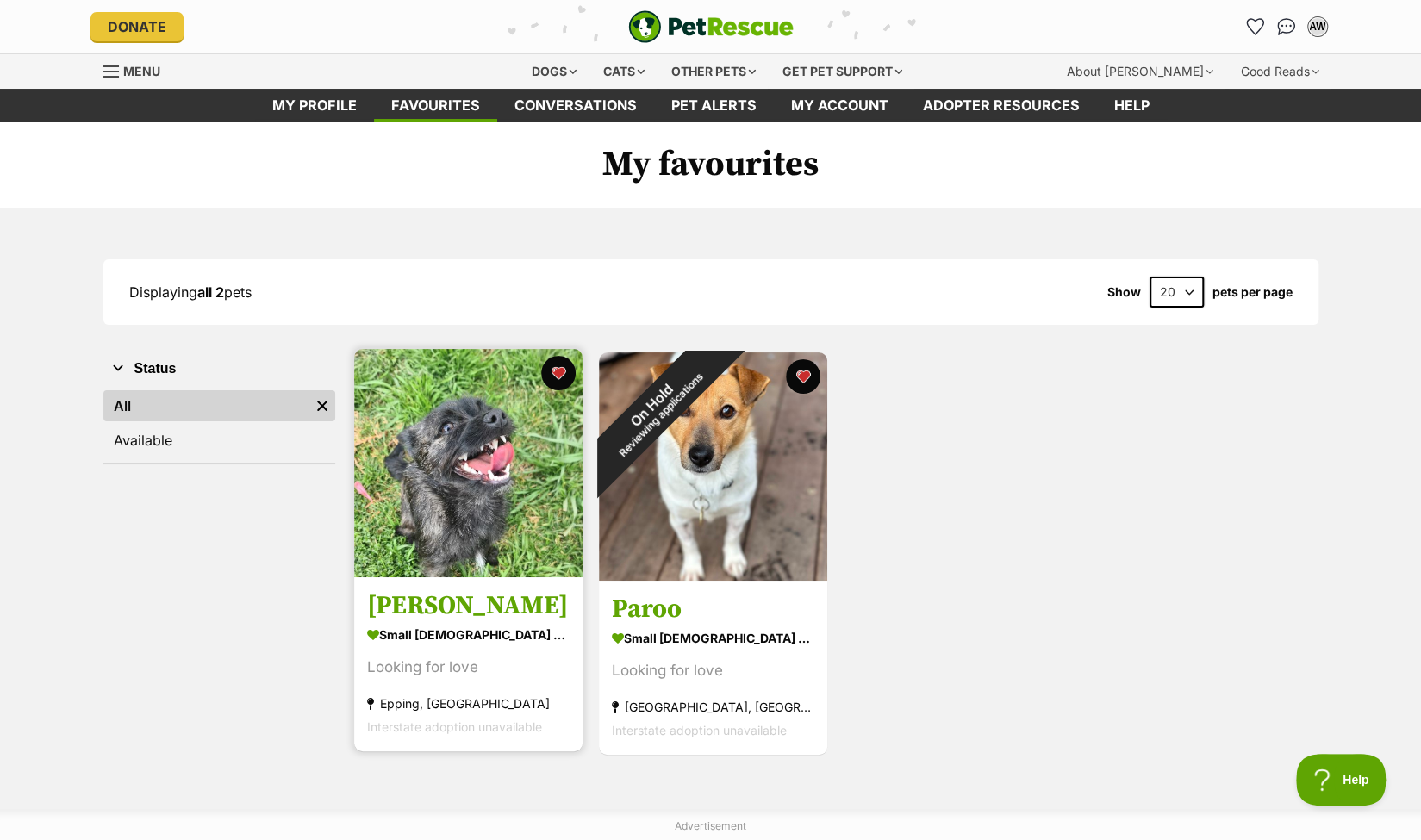
click at [424, 463] on img at bounding box center [467, 462] width 228 height 228
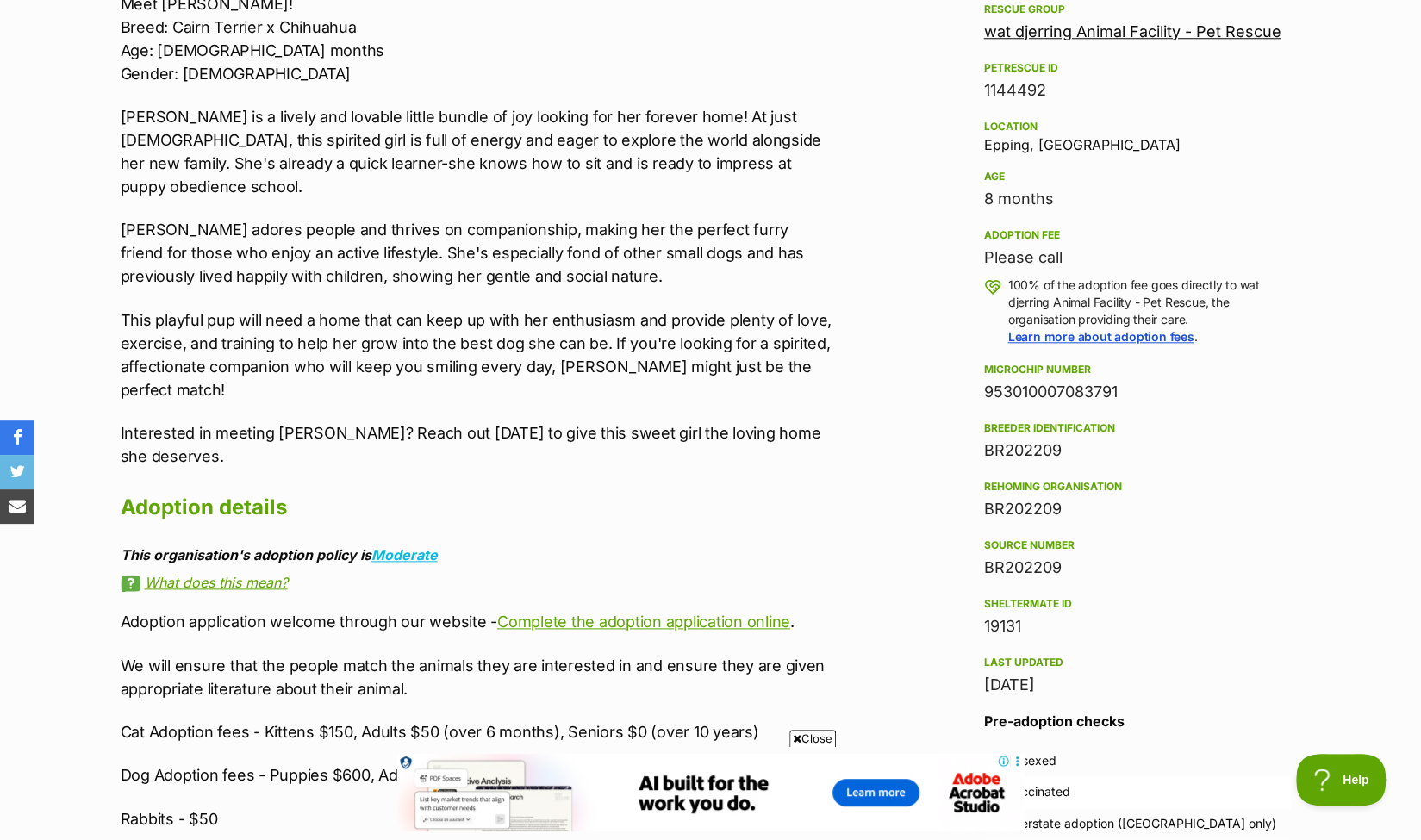
scroll to position [775, 0]
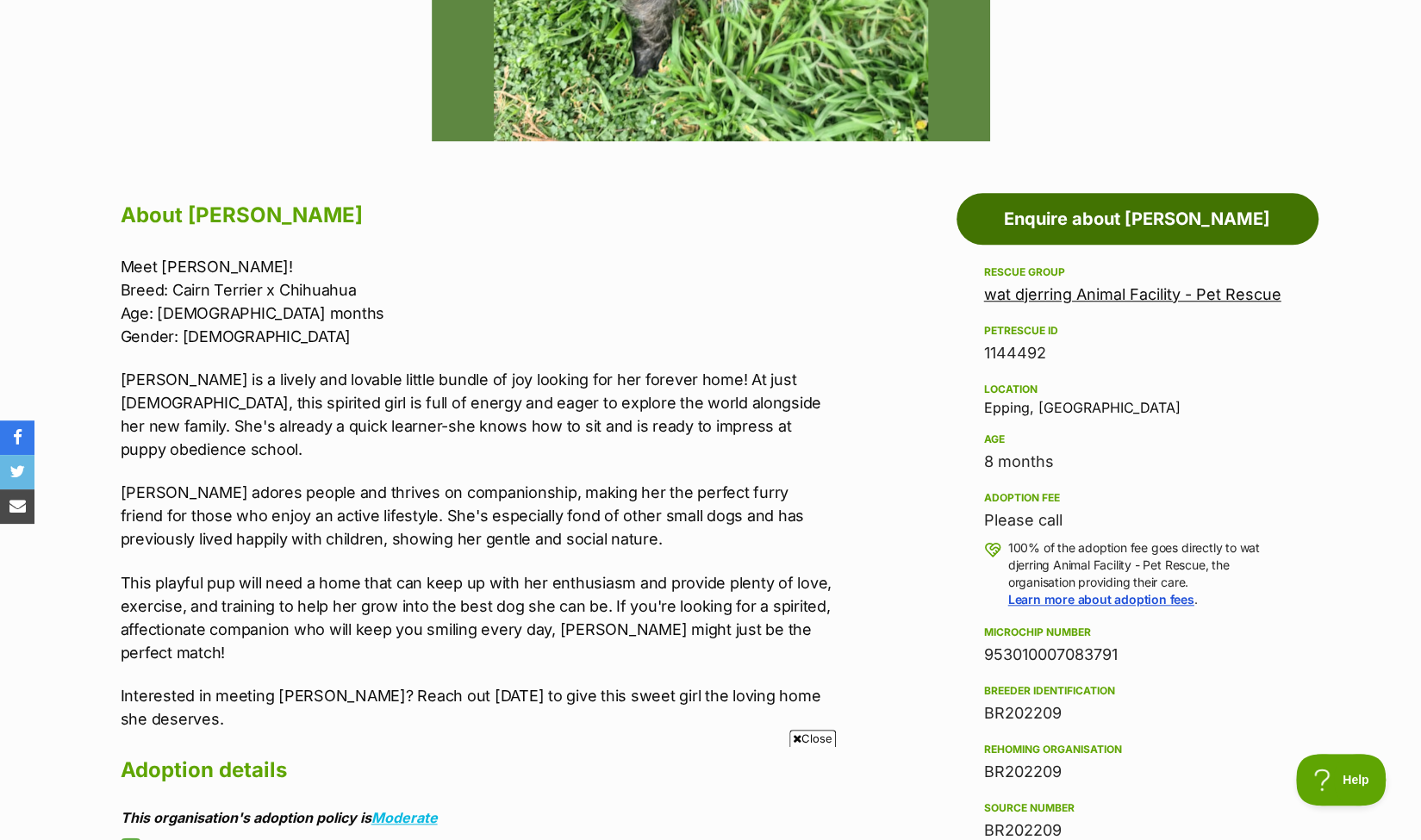
click at [1147, 216] on link "Enquire about [PERSON_NAME]" at bounding box center [1138, 219] width 362 height 52
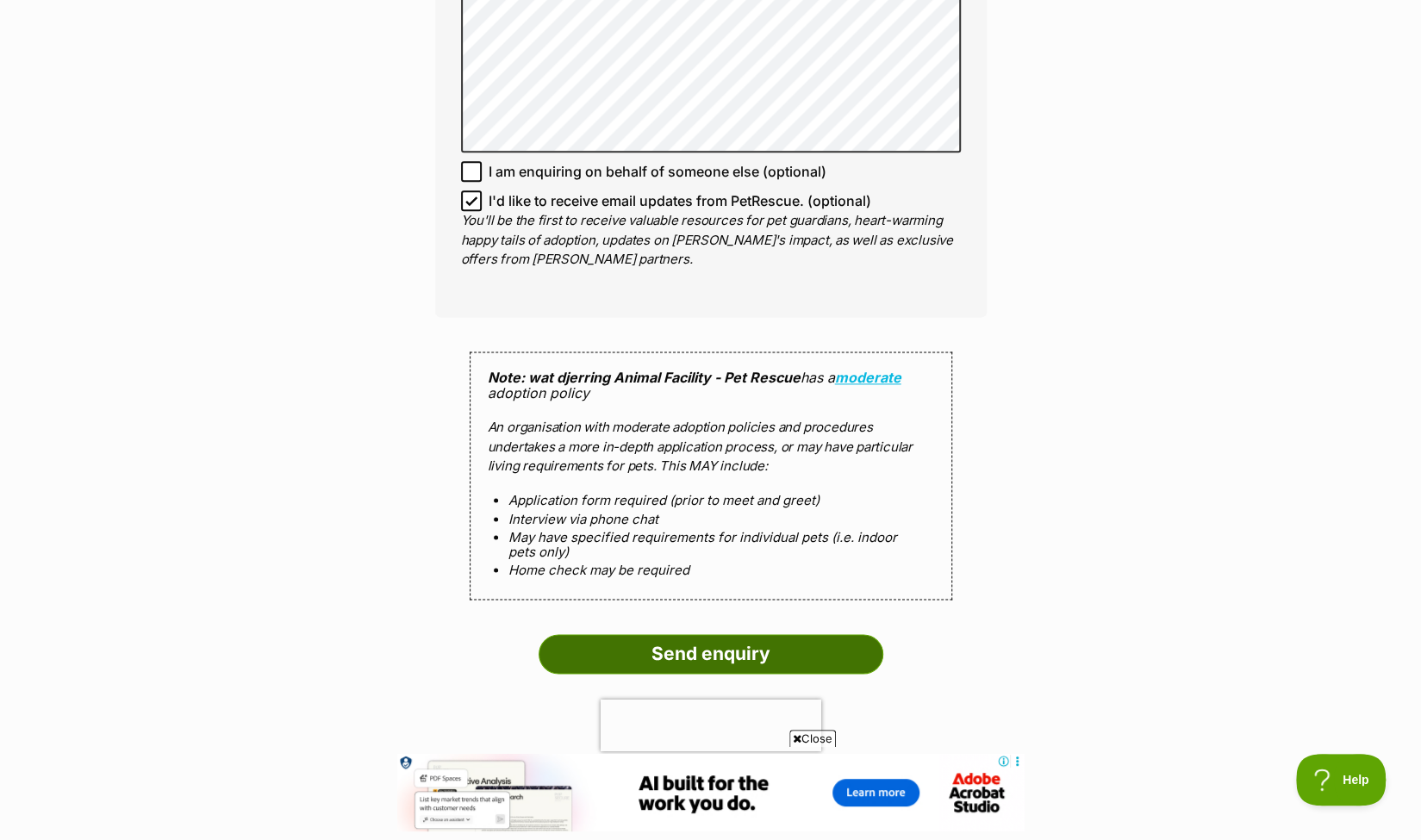
click at [743, 634] on input "Send enquiry" at bounding box center [710, 654] width 344 height 40
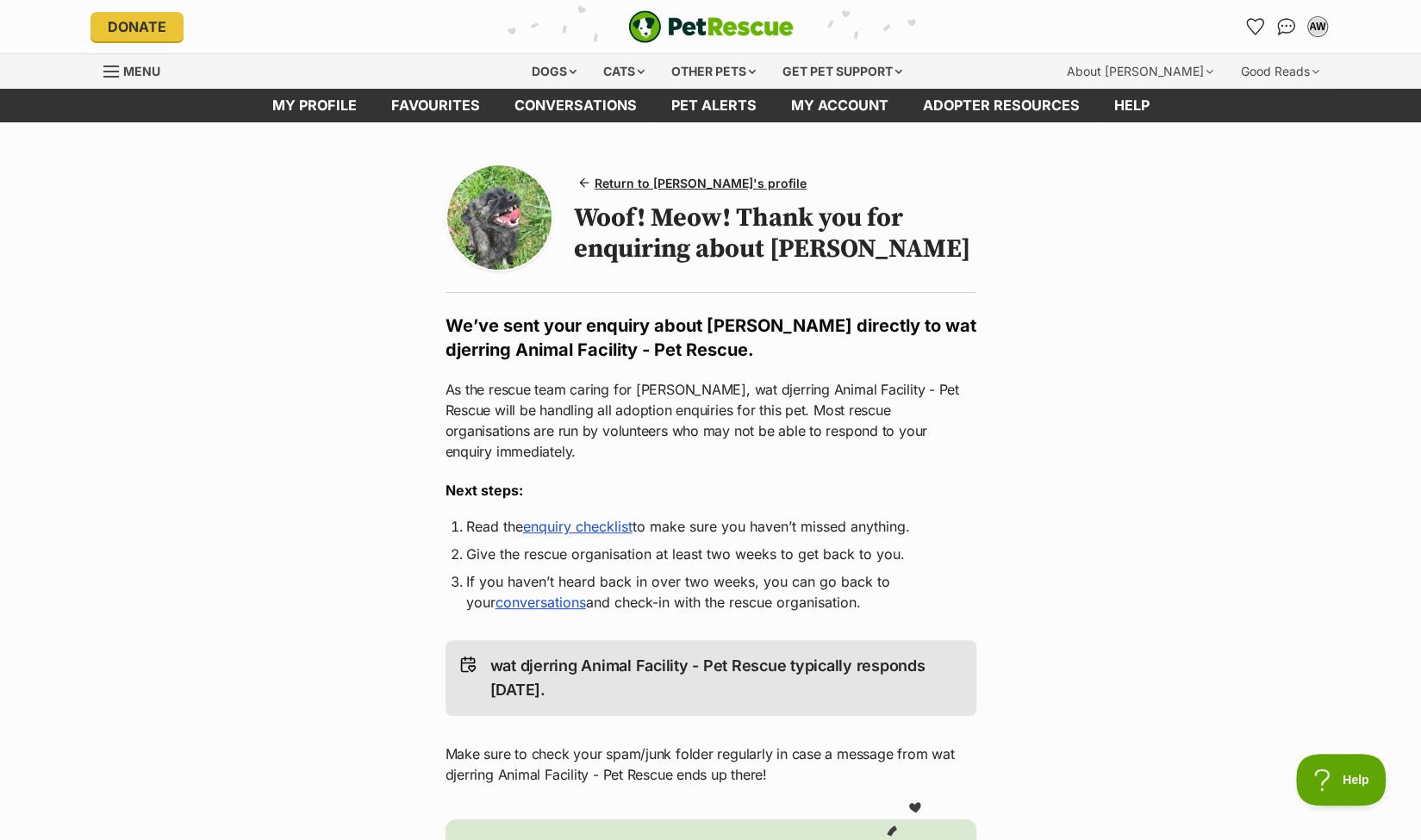
click at [600, 518] on link "enquiry checklist" at bounding box center [577, 526] width 109 height 18
click at [714, 181] on span "Return to [PERSON_NAME]'s profile" at bounding box center [701, 183] width 212 height 18
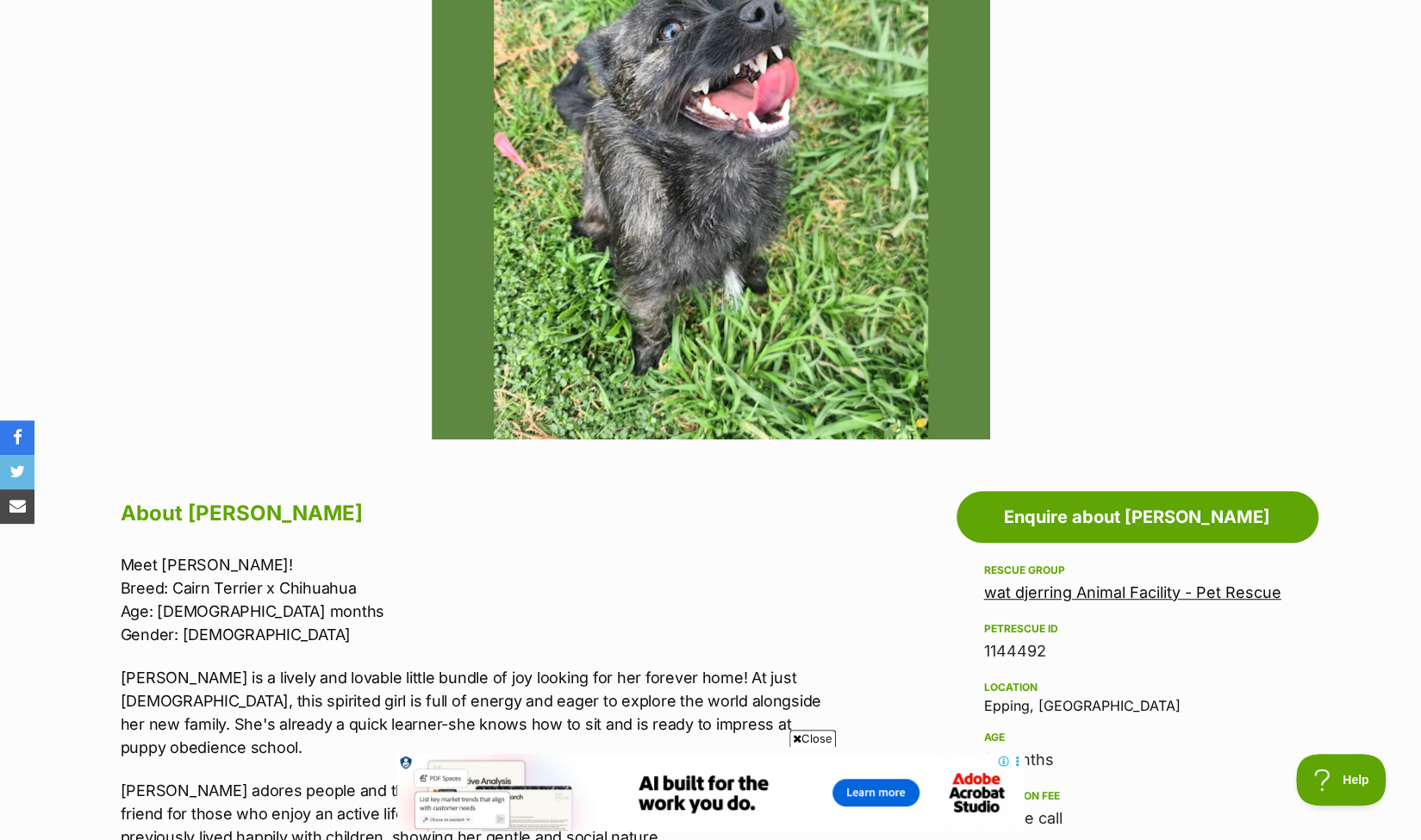
scroll to position [603, 0]
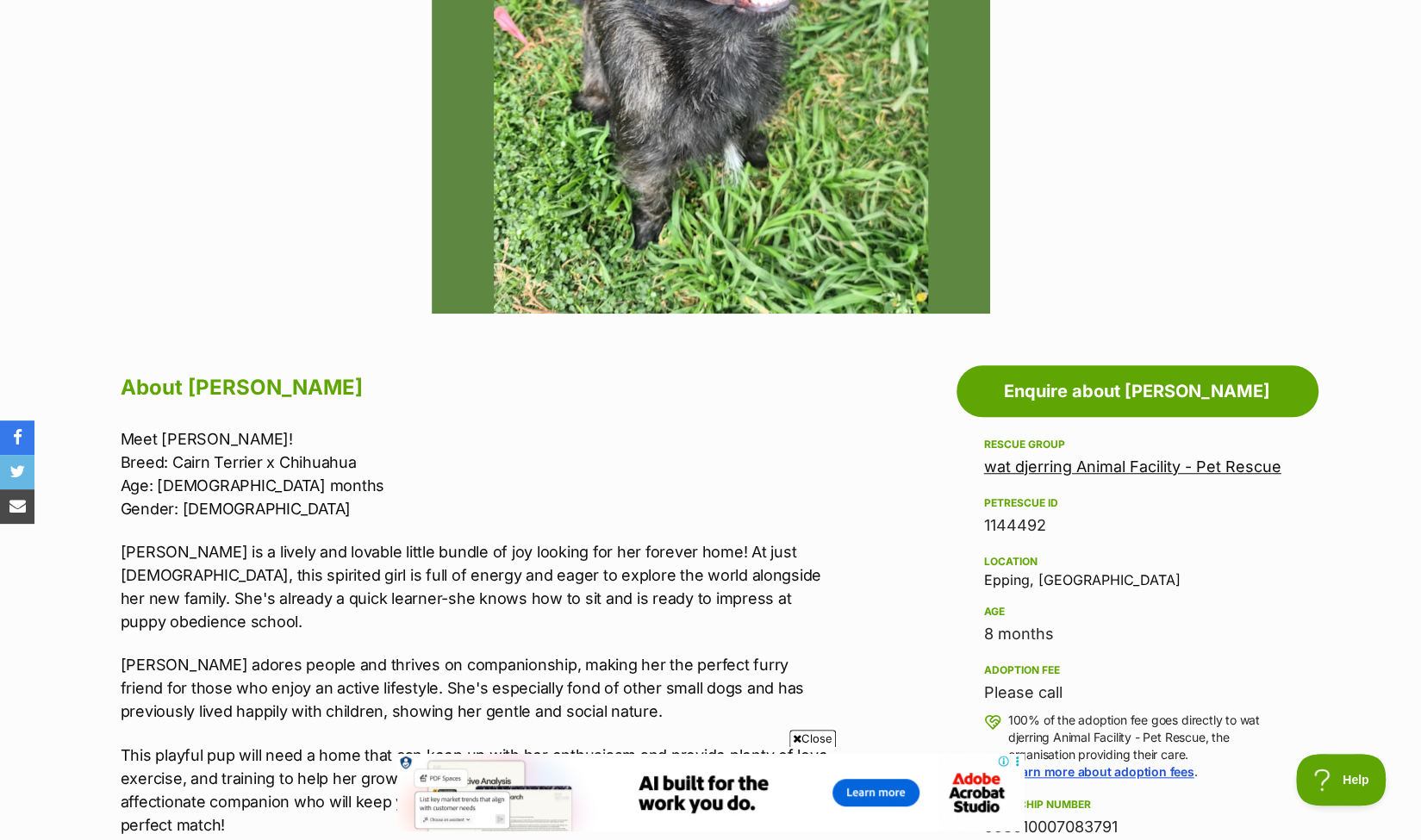
click at [1143, 464] on link "wat djerring Animal Facility - Pet Rescue" at bounding box center [1132, 466] width 297 height 18
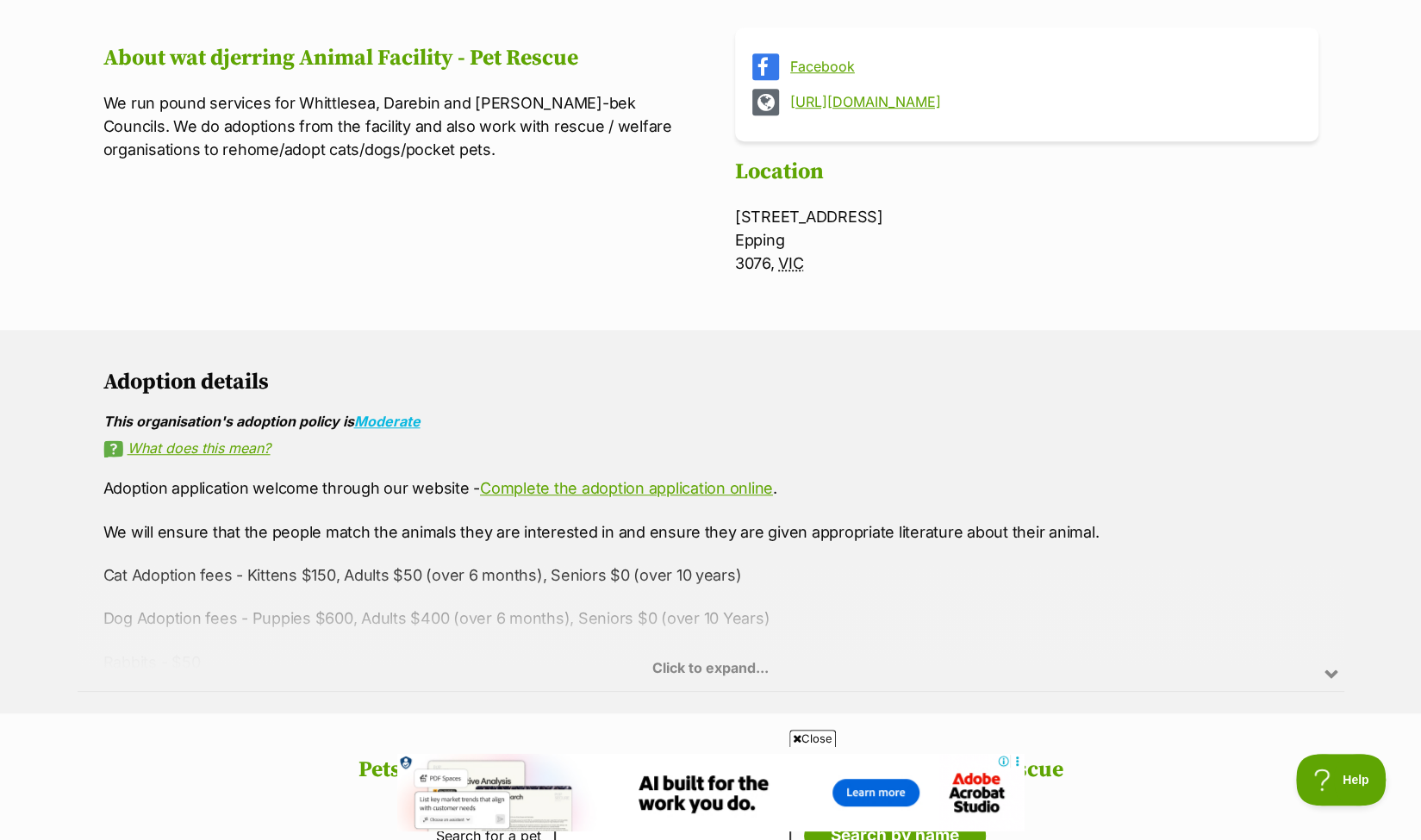
scroll to position [689, 0]
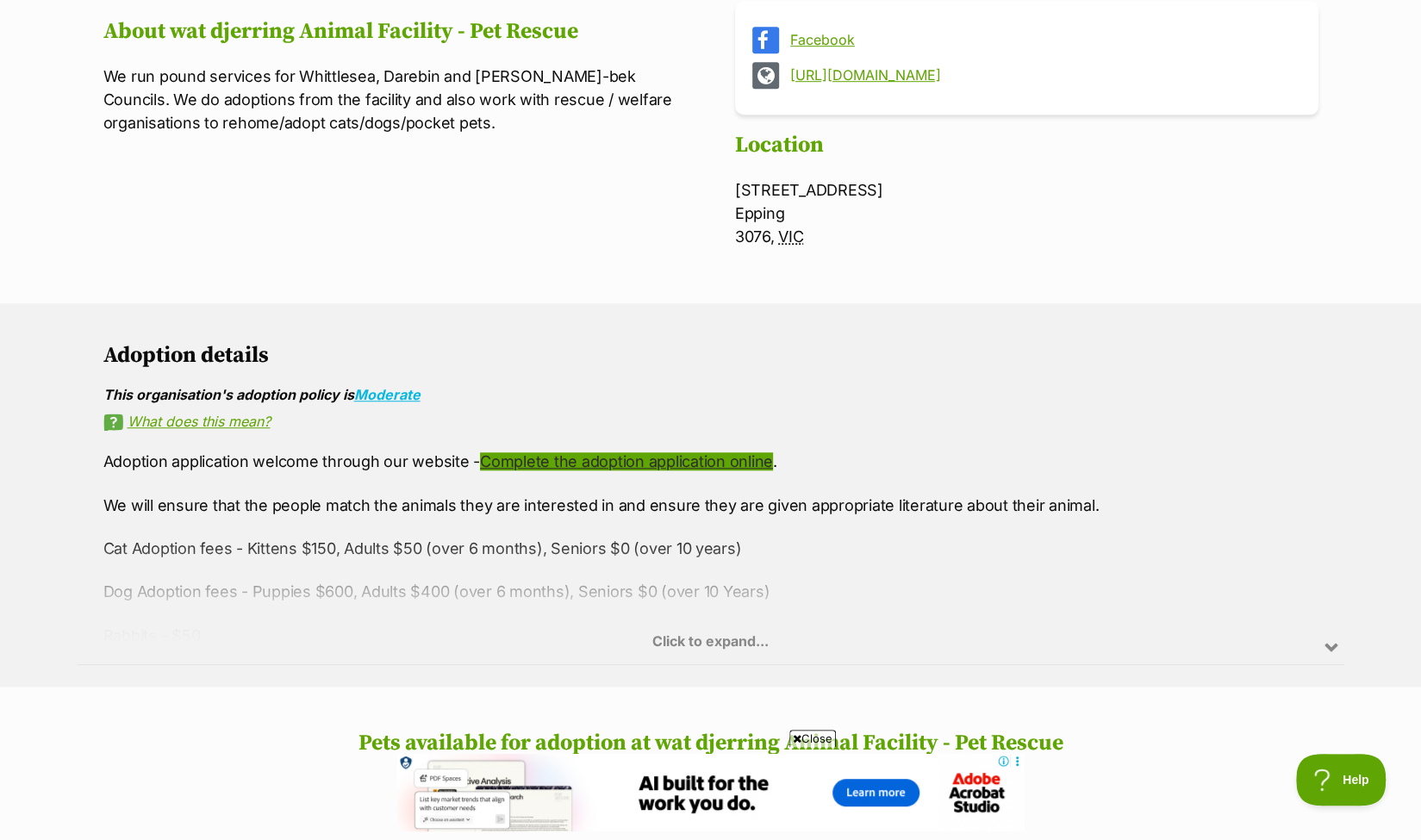
click at [651, 454] on link "Complete the adoption application online" at bounding box center [626, 462] width 293 height 18
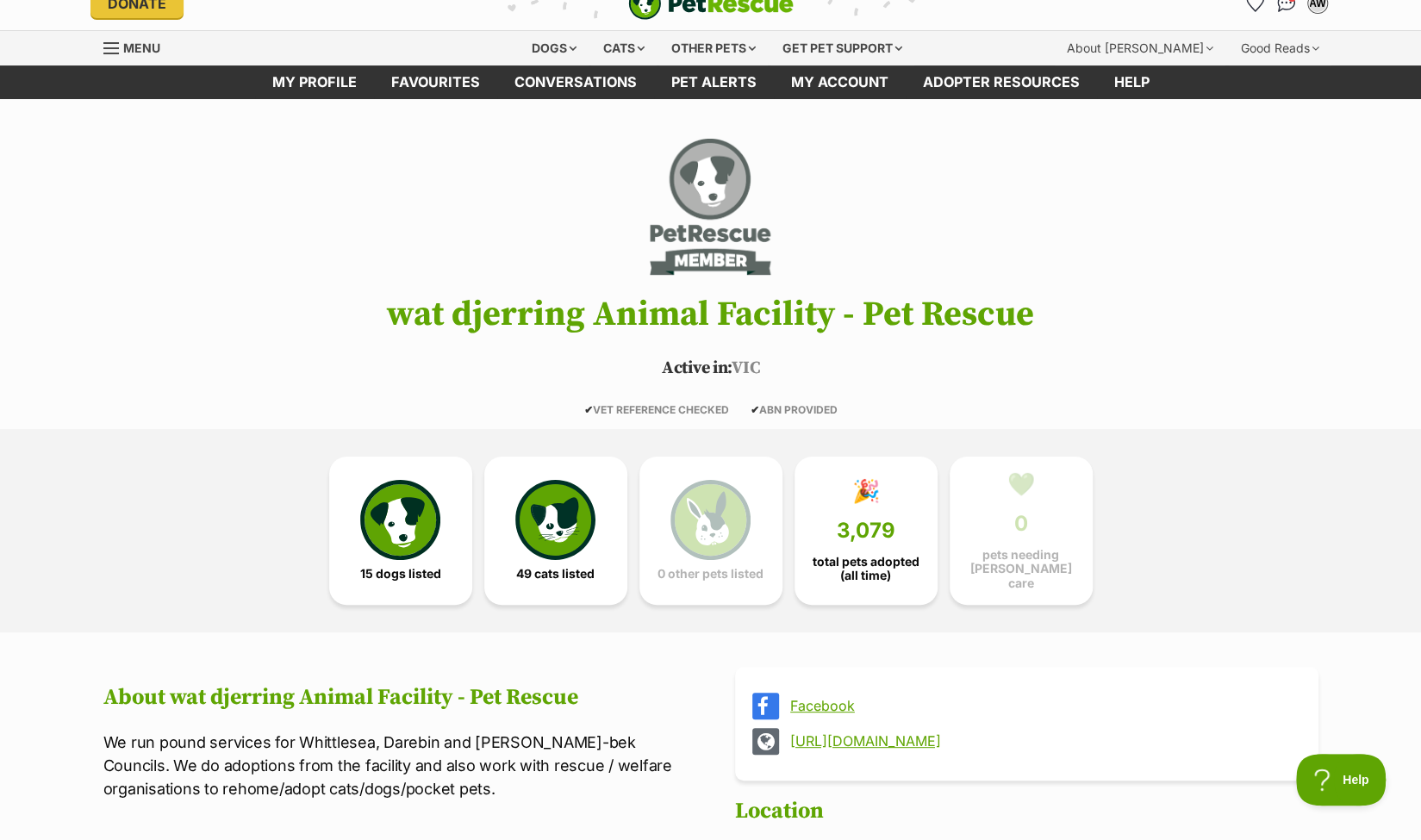
scroll to position [0, 0]
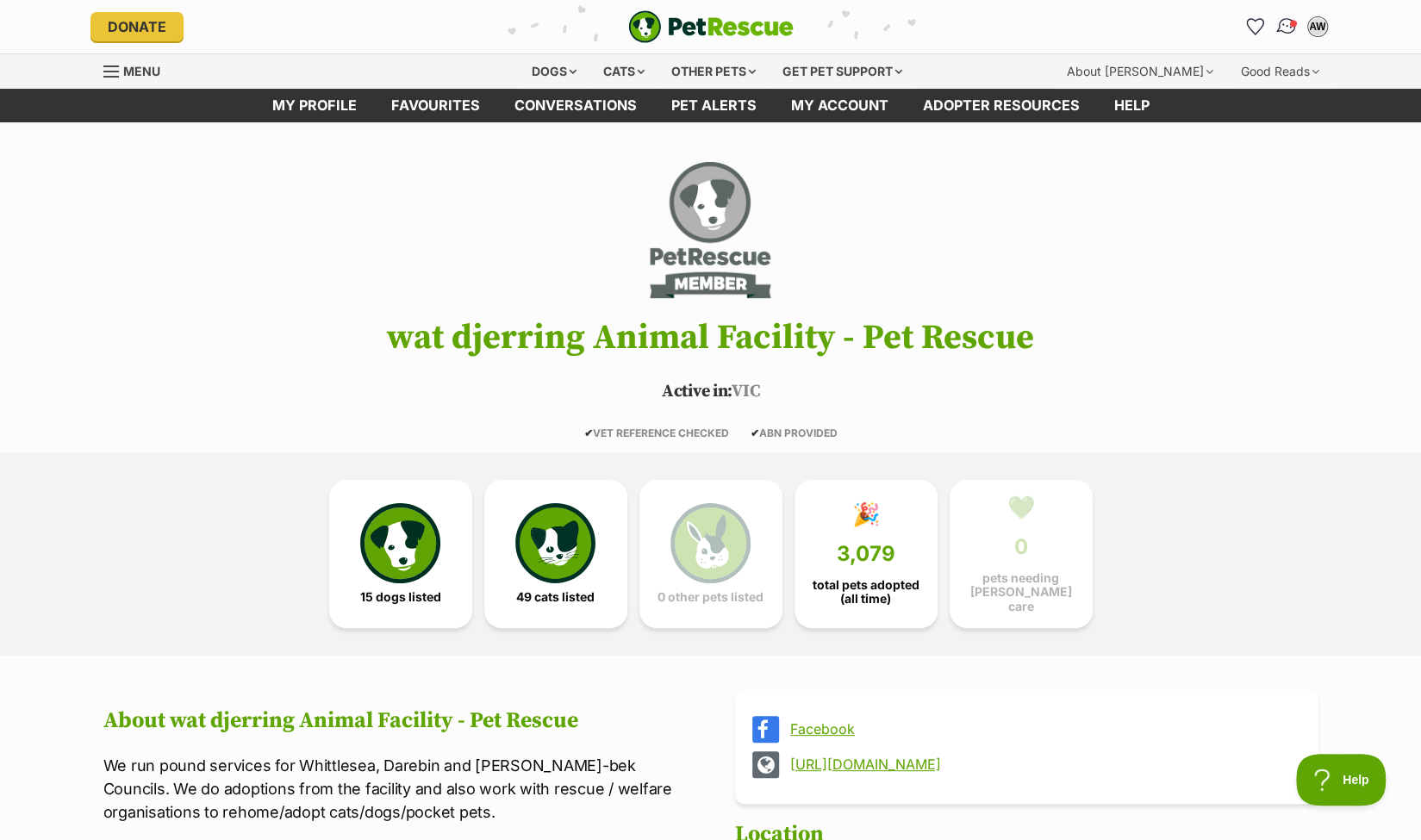
click at [1287, 21] on img "Conversations" at bounding box center [1285, 27] width 23 height 22
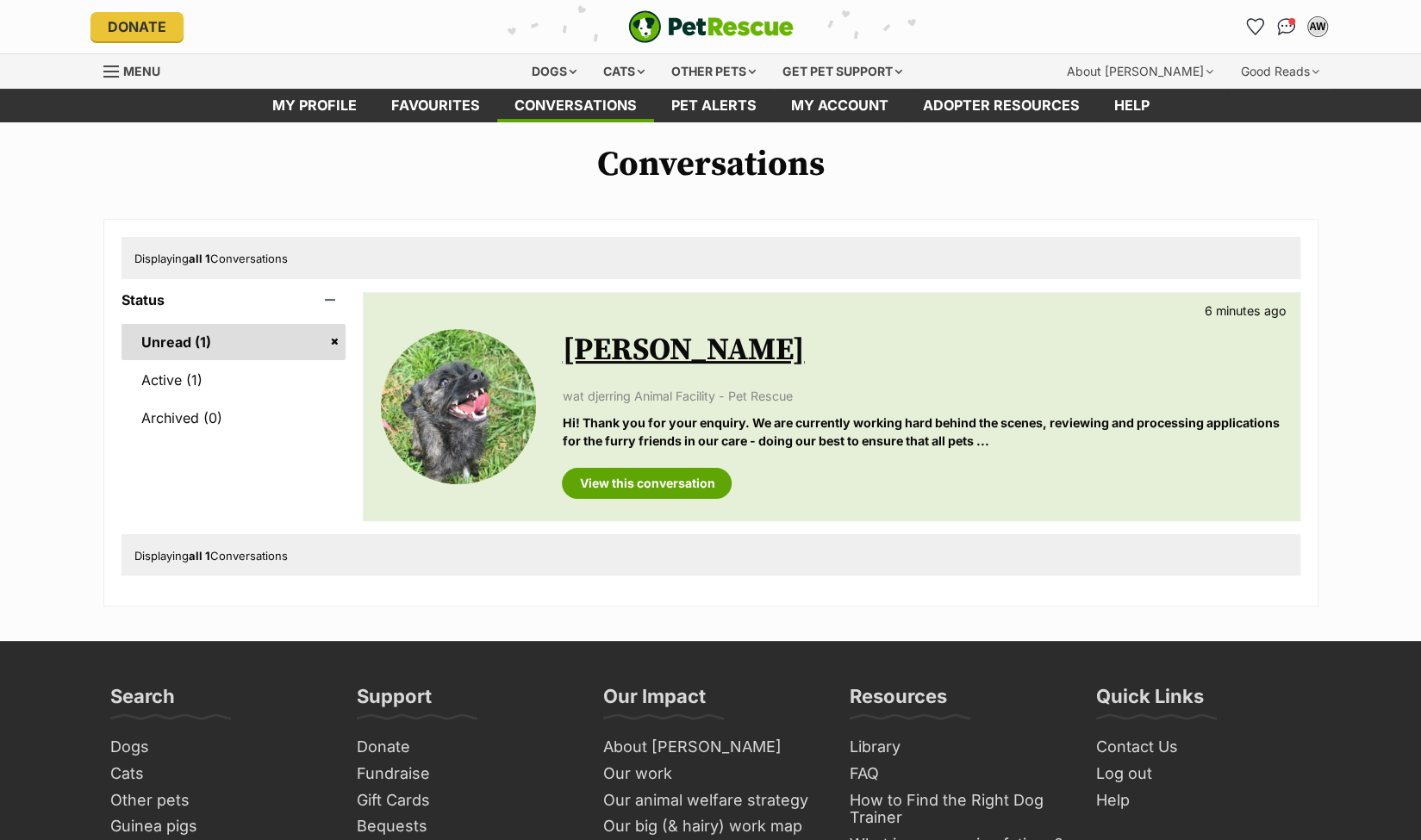
click at [1259, 23] on icon "Favourites" at bounding box center [1255, 27] width 17 height 16
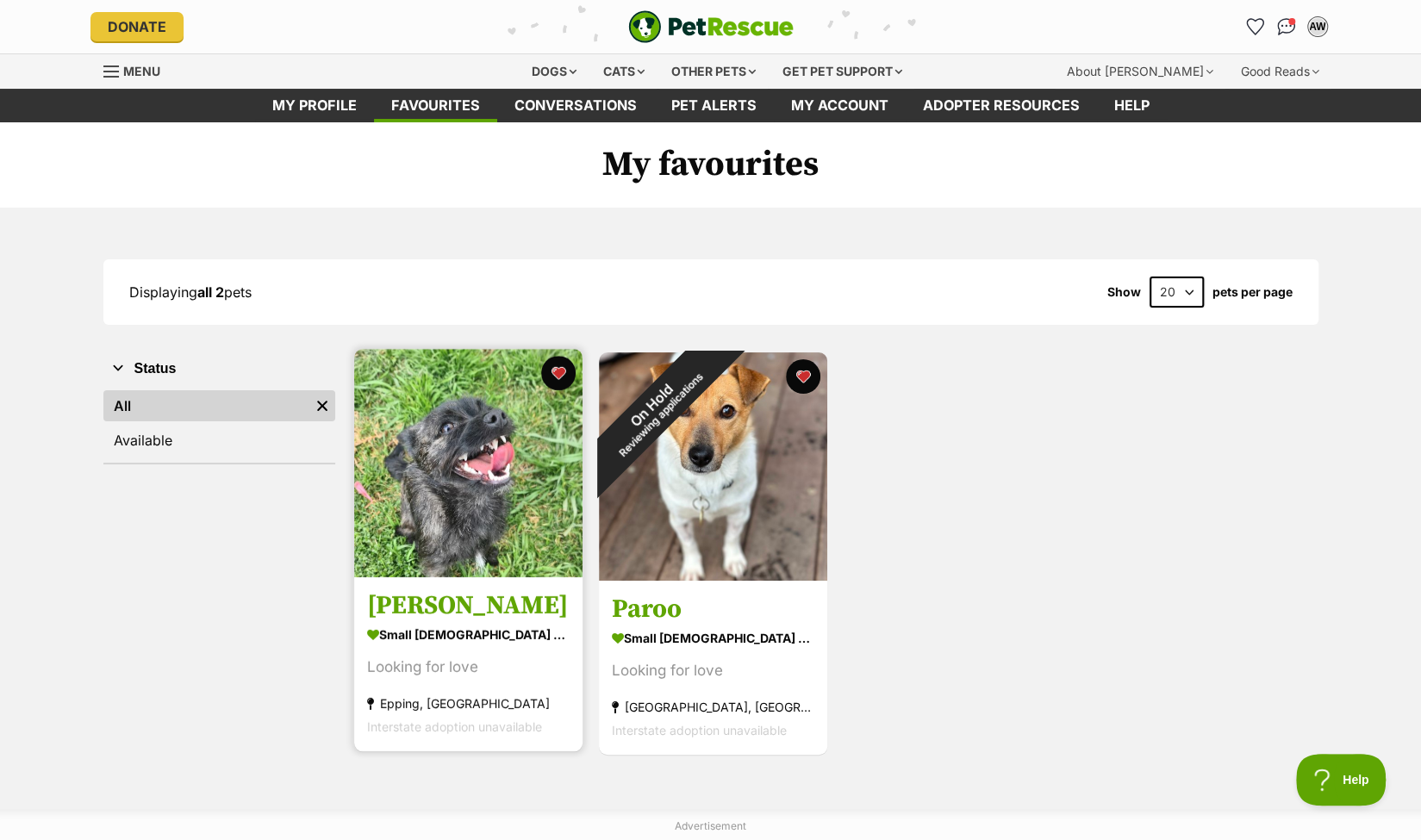
click at [433, 504] on img at bounding box center [467, 462] width 228 height 228
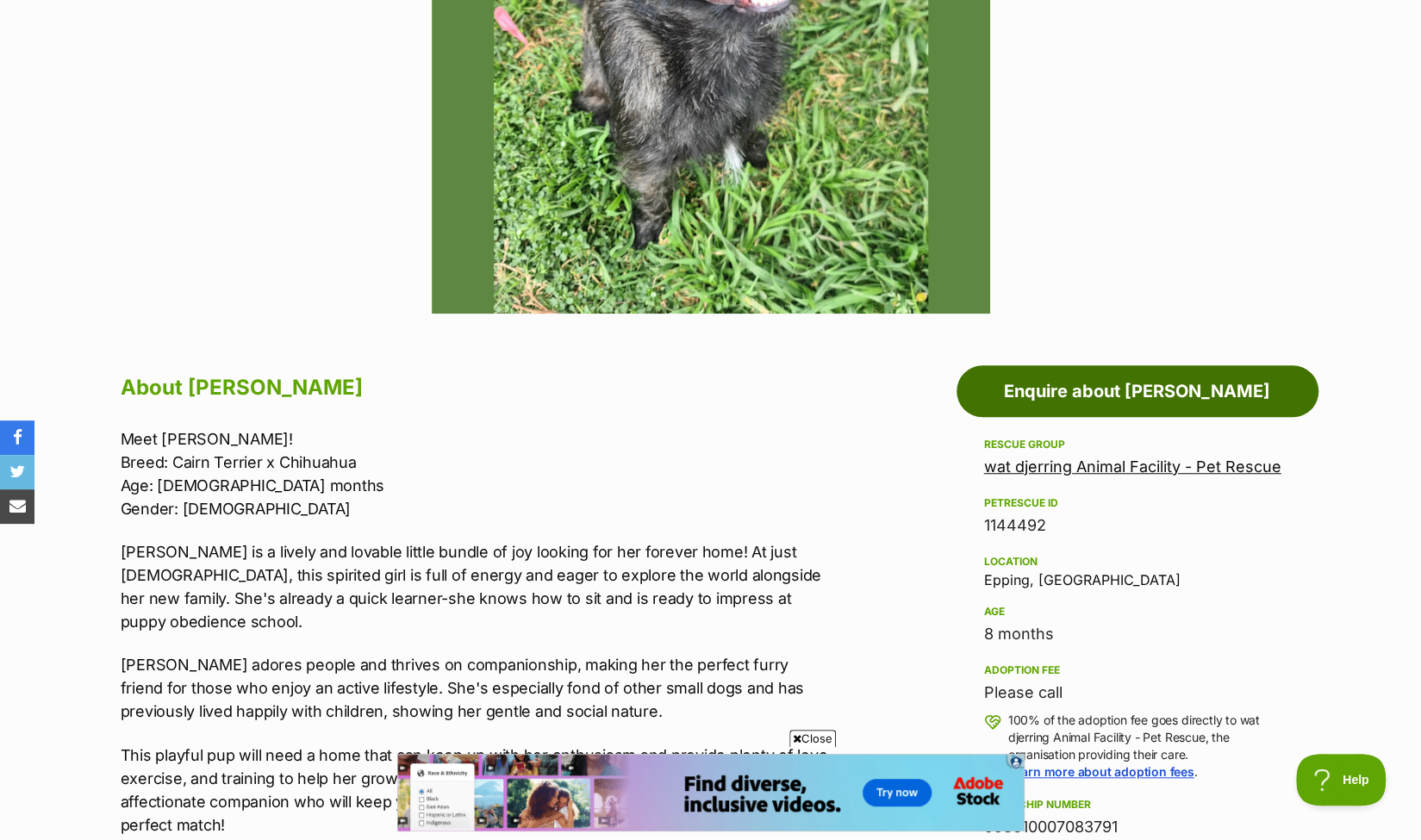
click at [1113, 375] on link "Enquire about [PERSON_NAME]" at bounding box center [1138, 391] width 362 height 52
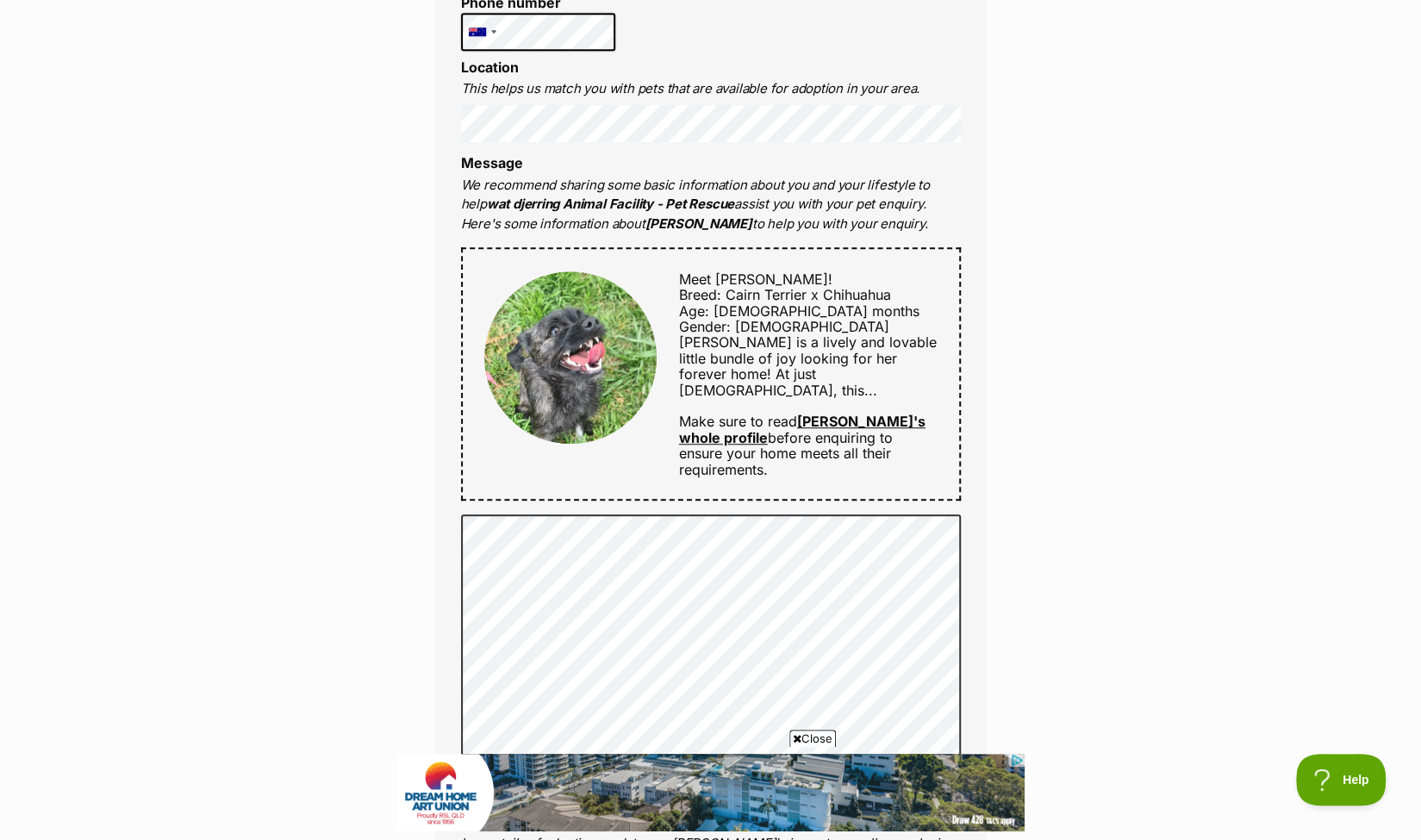
click at [884, 413] on link "Saoirse's whole profile" at bounding box center [801, 428] width 247 height 32
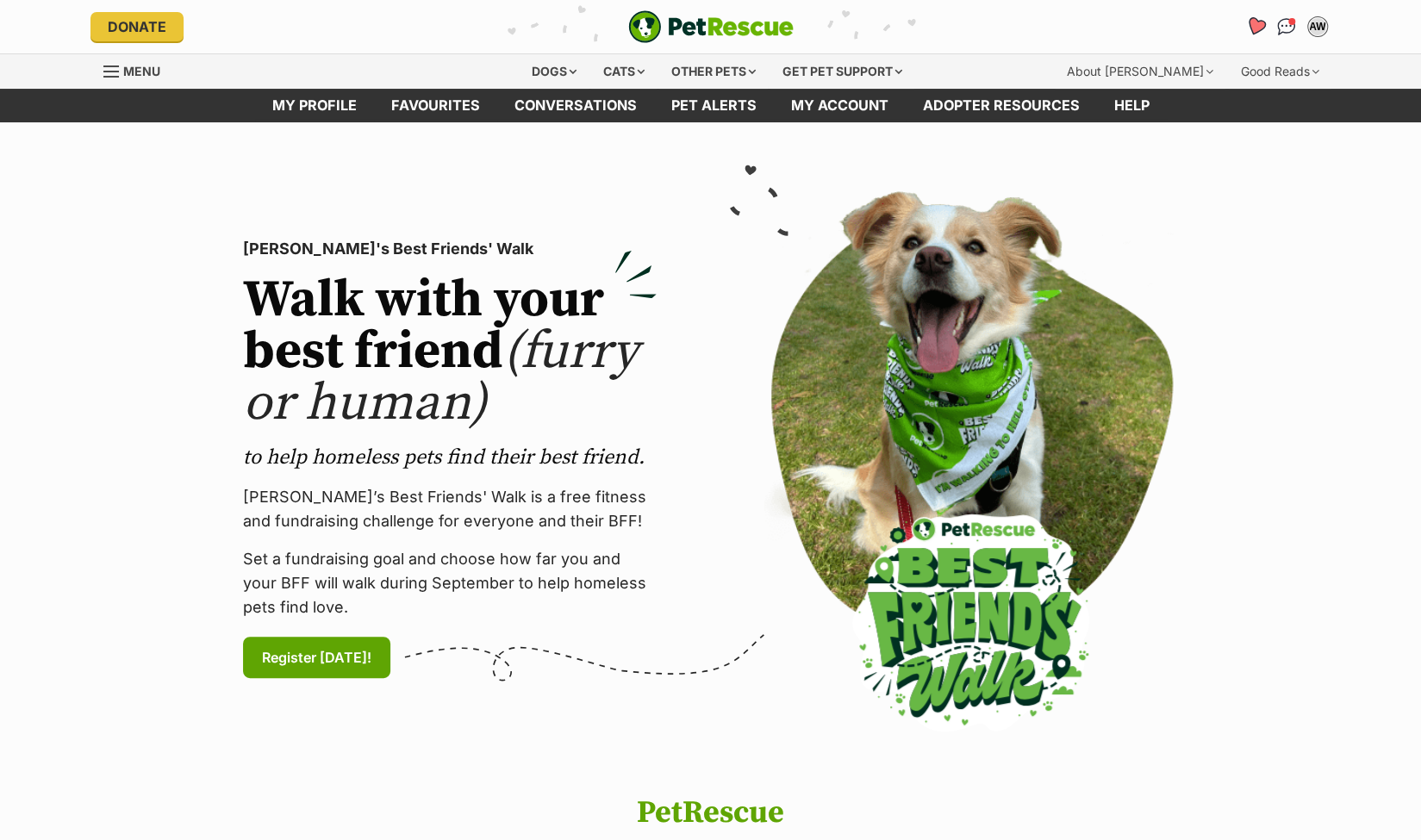
click at [1254, 27] on icon "Favourites" at bounding box center [1254, 26] width 20 height 19
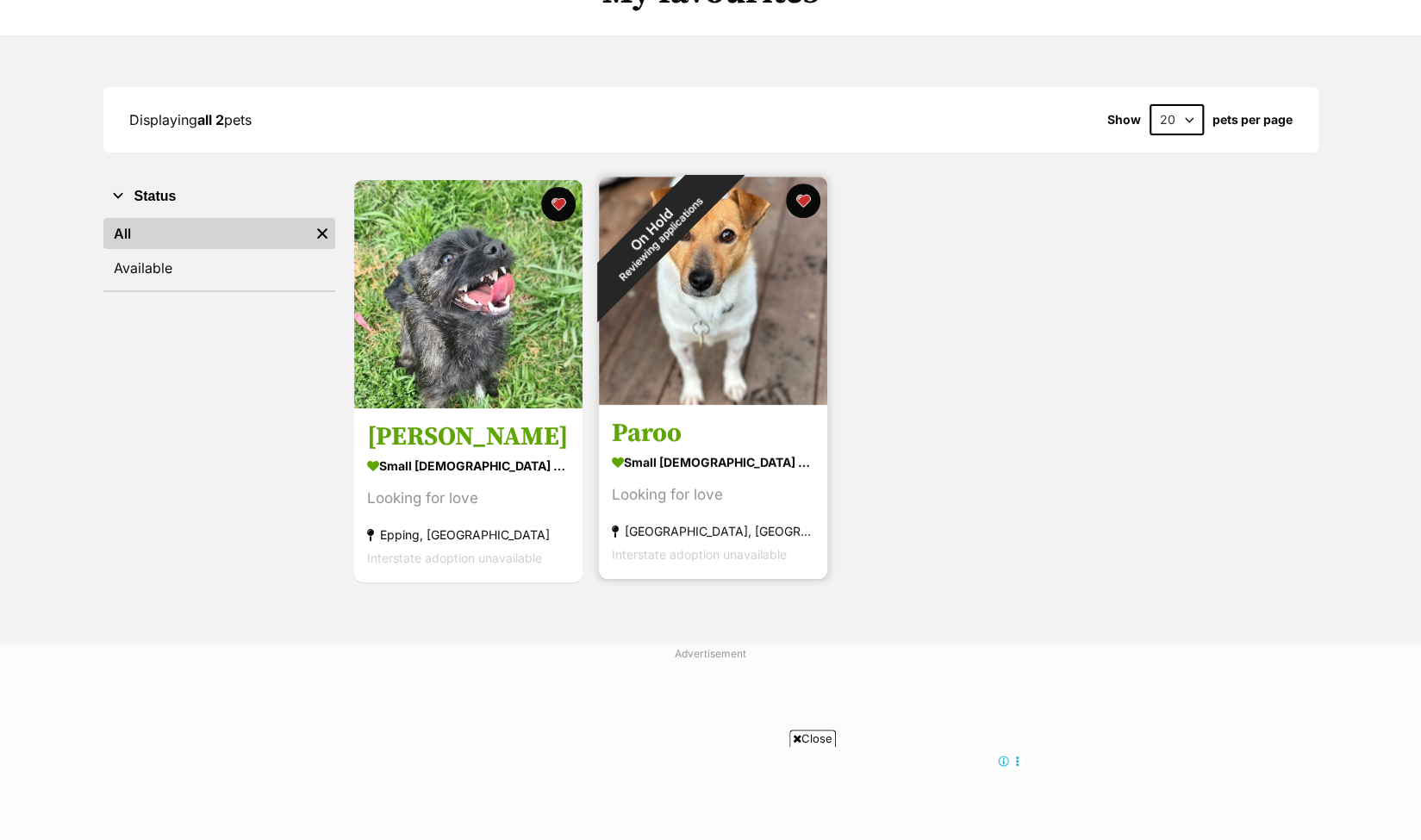
click at [741, 303] on img at bounding box center [712, 290] width 228 height 228
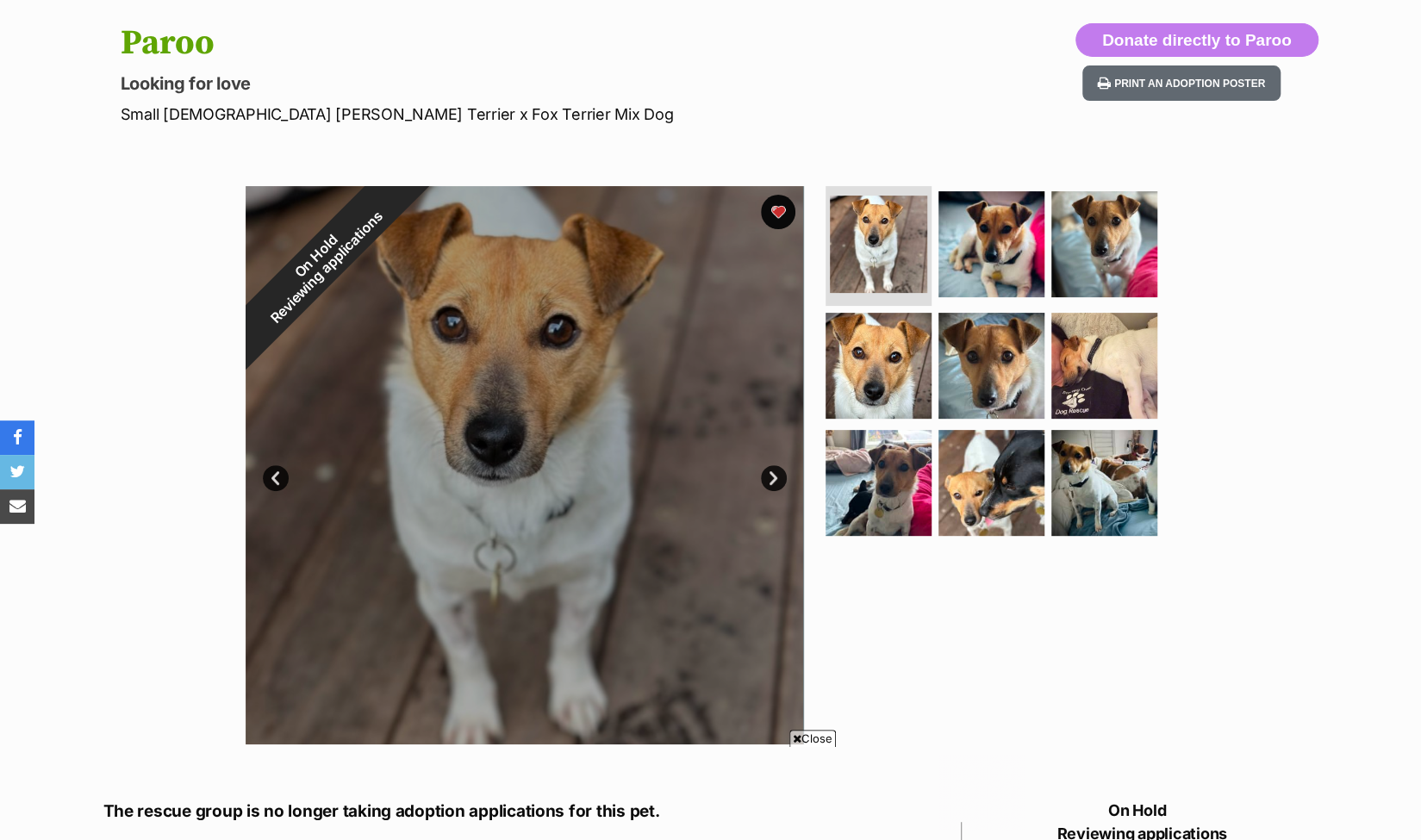
click at [773, 471] on link "Next" at bounding box center [774, 478] width 26 height 26
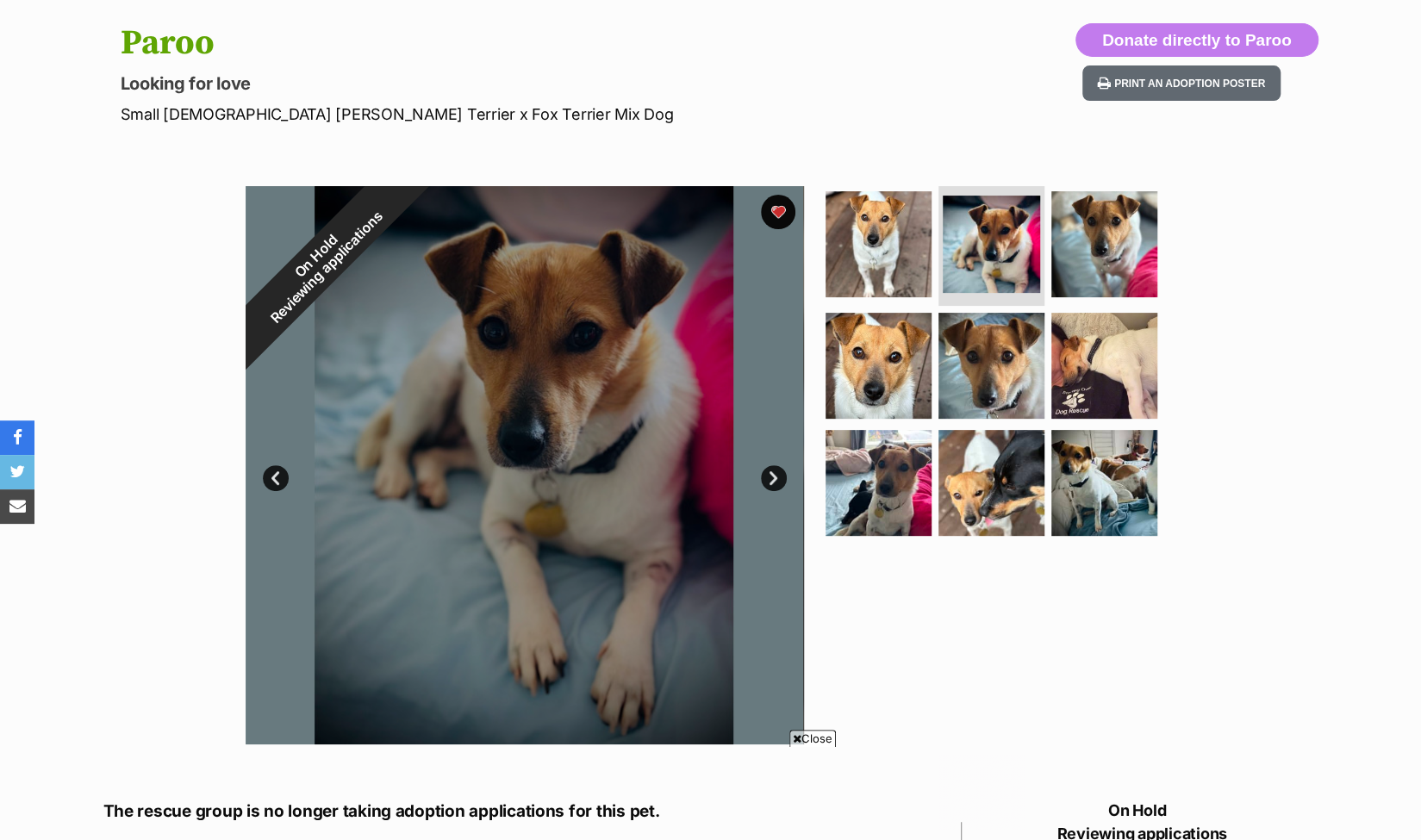
click at [773, 471] on link "Next" at bounding box center [774, 478] width 26 height 26
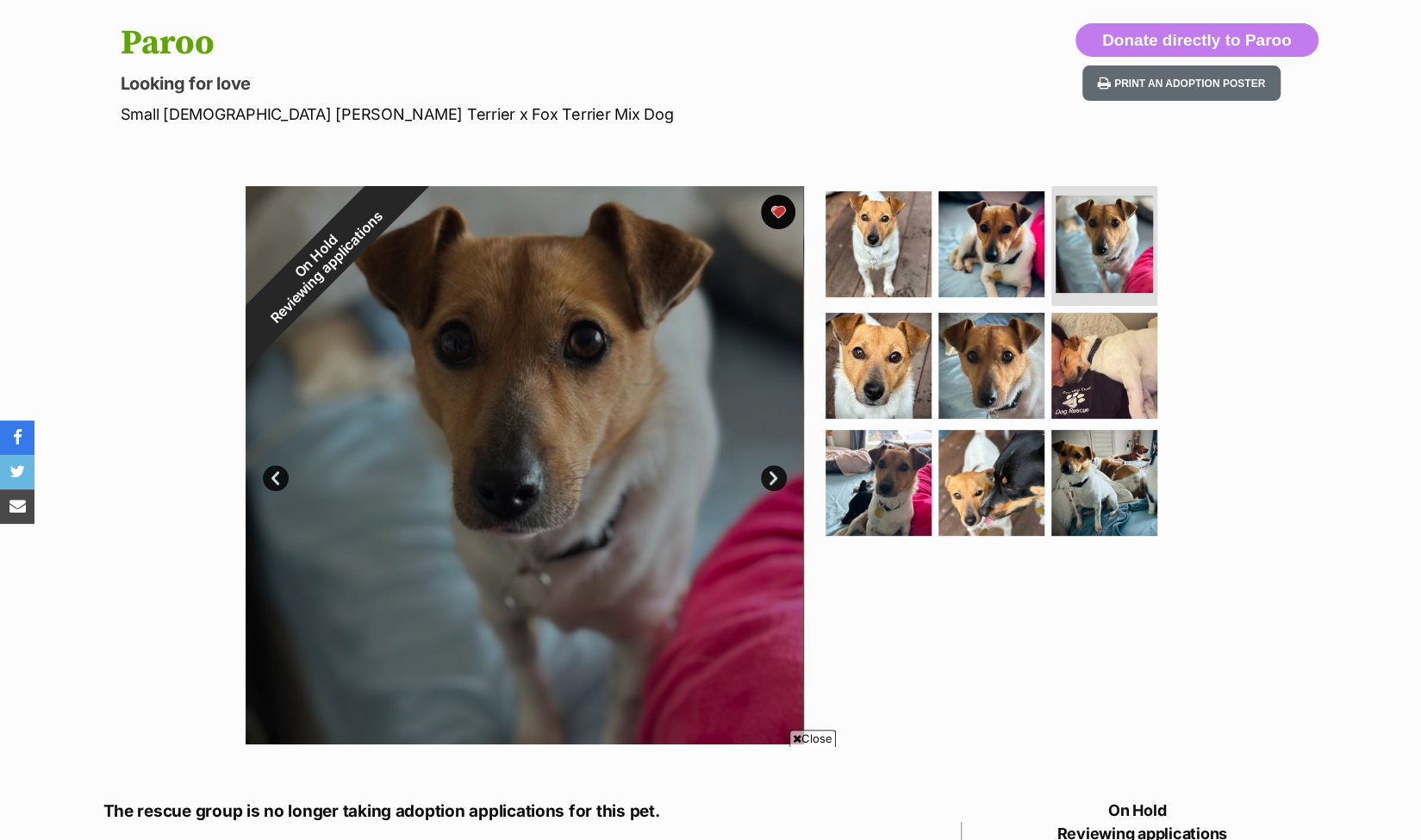
click at [773, 471] on link "Next" at bounding box center [774, 478] width 26 height 26
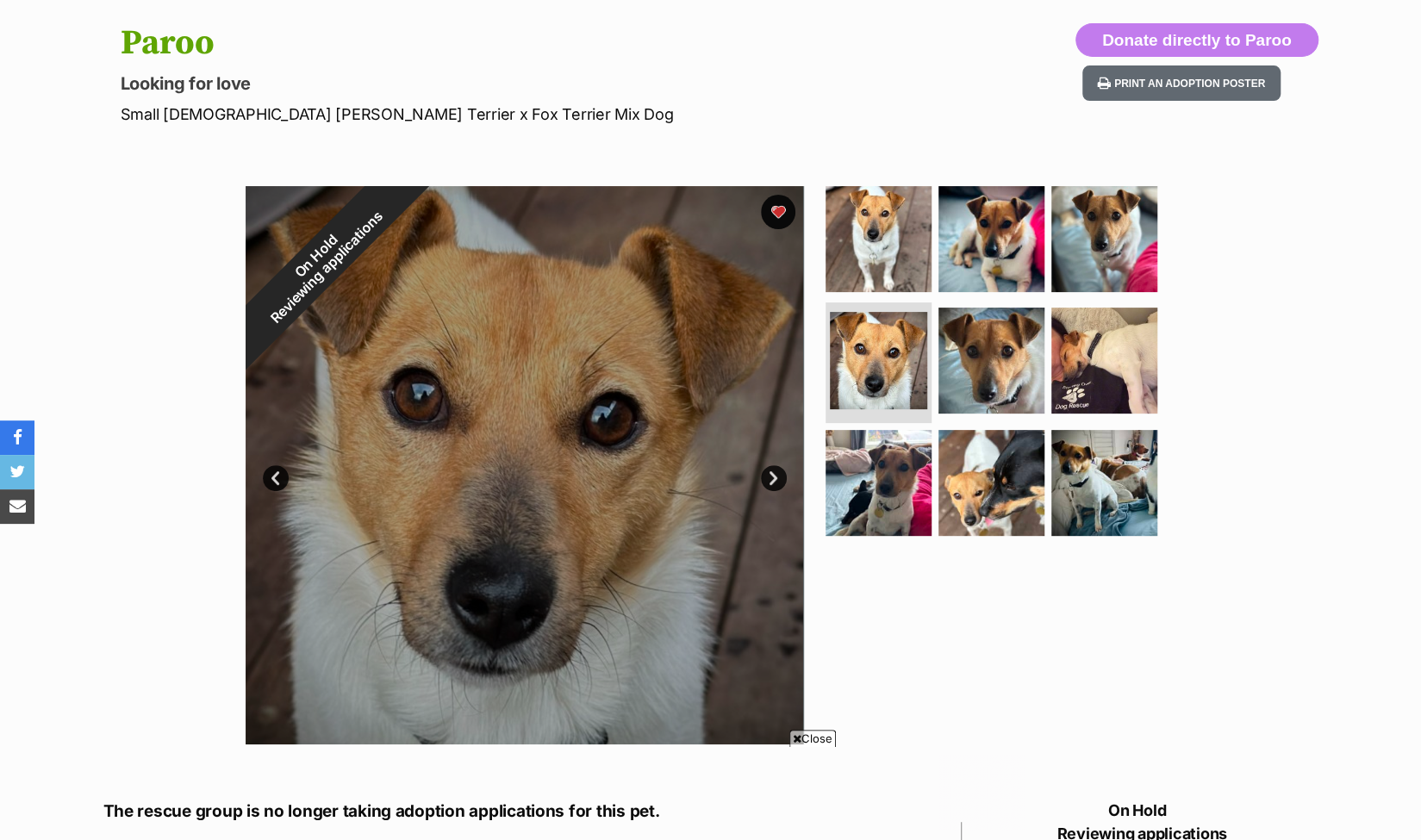
click at [773, 471] on link "Next" at bounding box center [774, 478] width 26 height 26
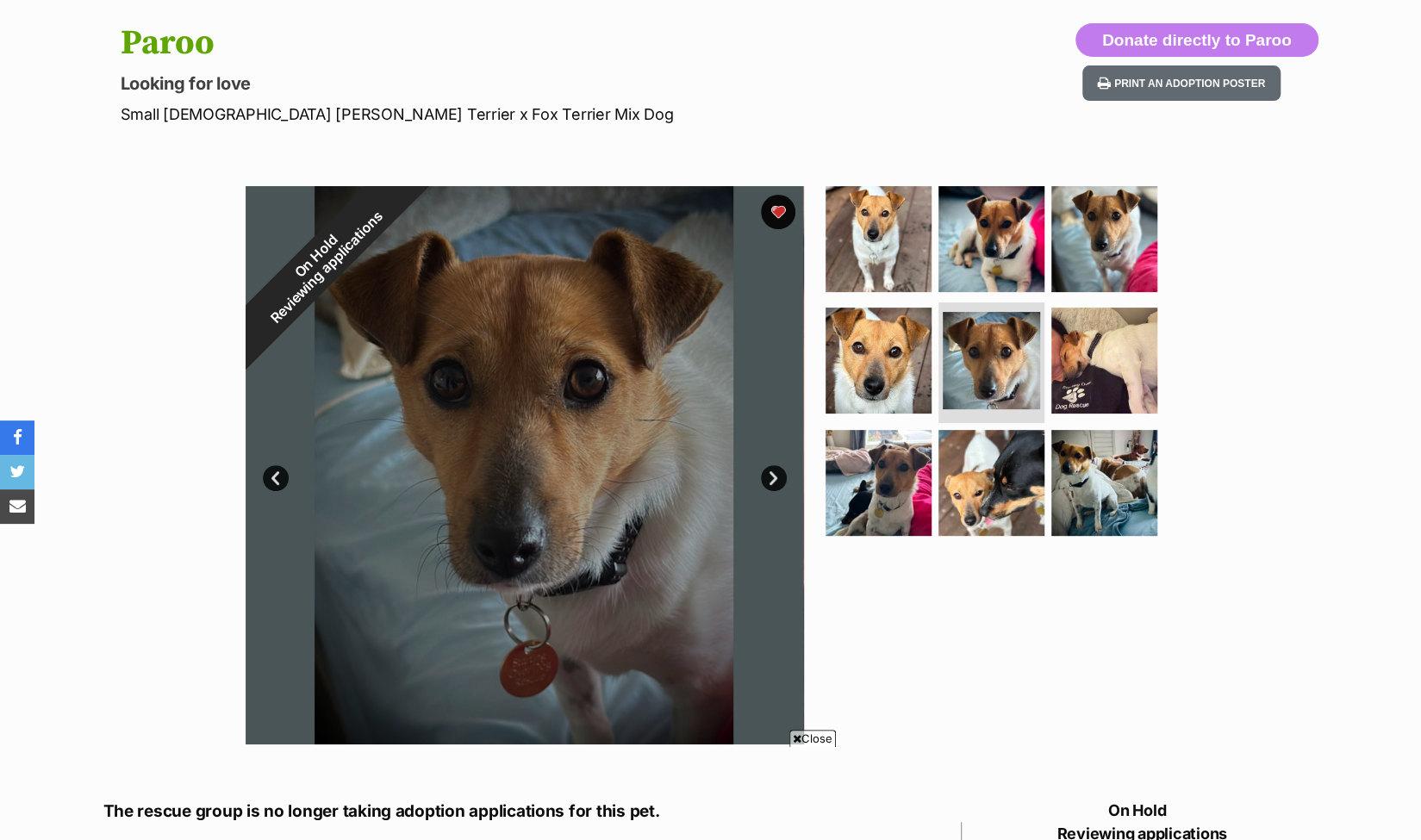
click at [773, 471] on link "Next" at bounding box center [774, 478] width 26 height 26
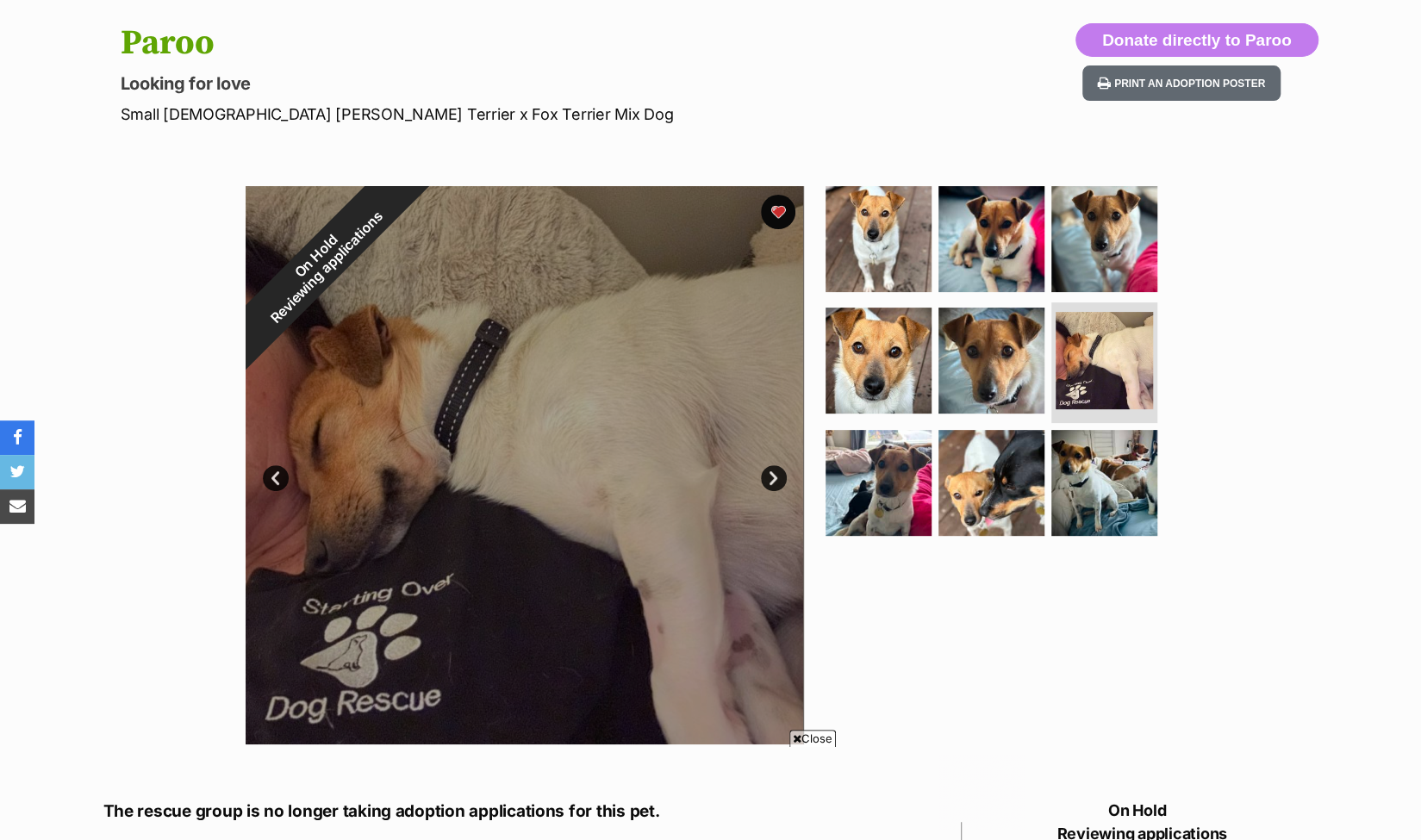
click at [773, 471] on link "Next" at bounding box center [774, 478] width 26 height 26
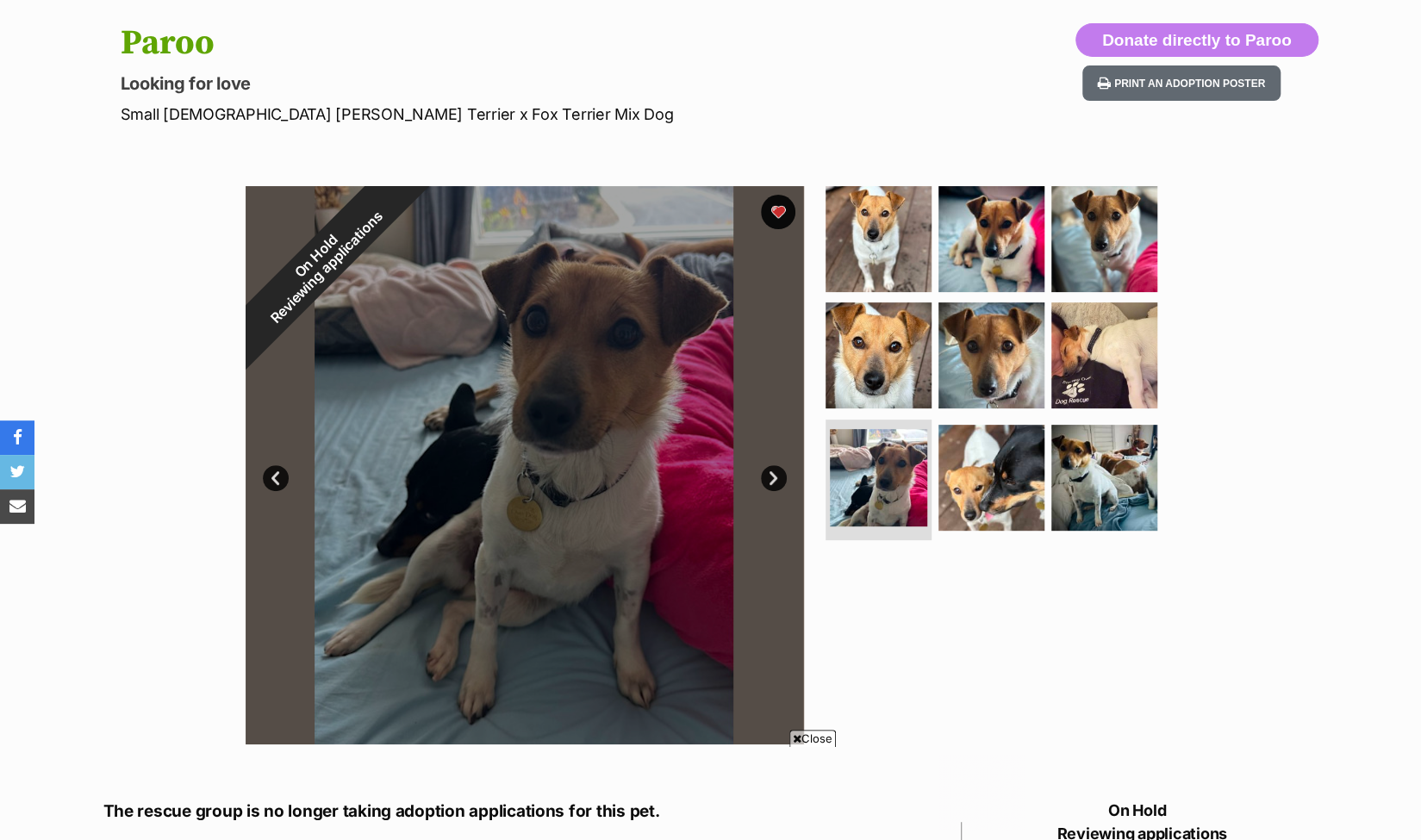
click at [773, 471] on link "Next" at bounding box center [774, 478] width 26 height 26
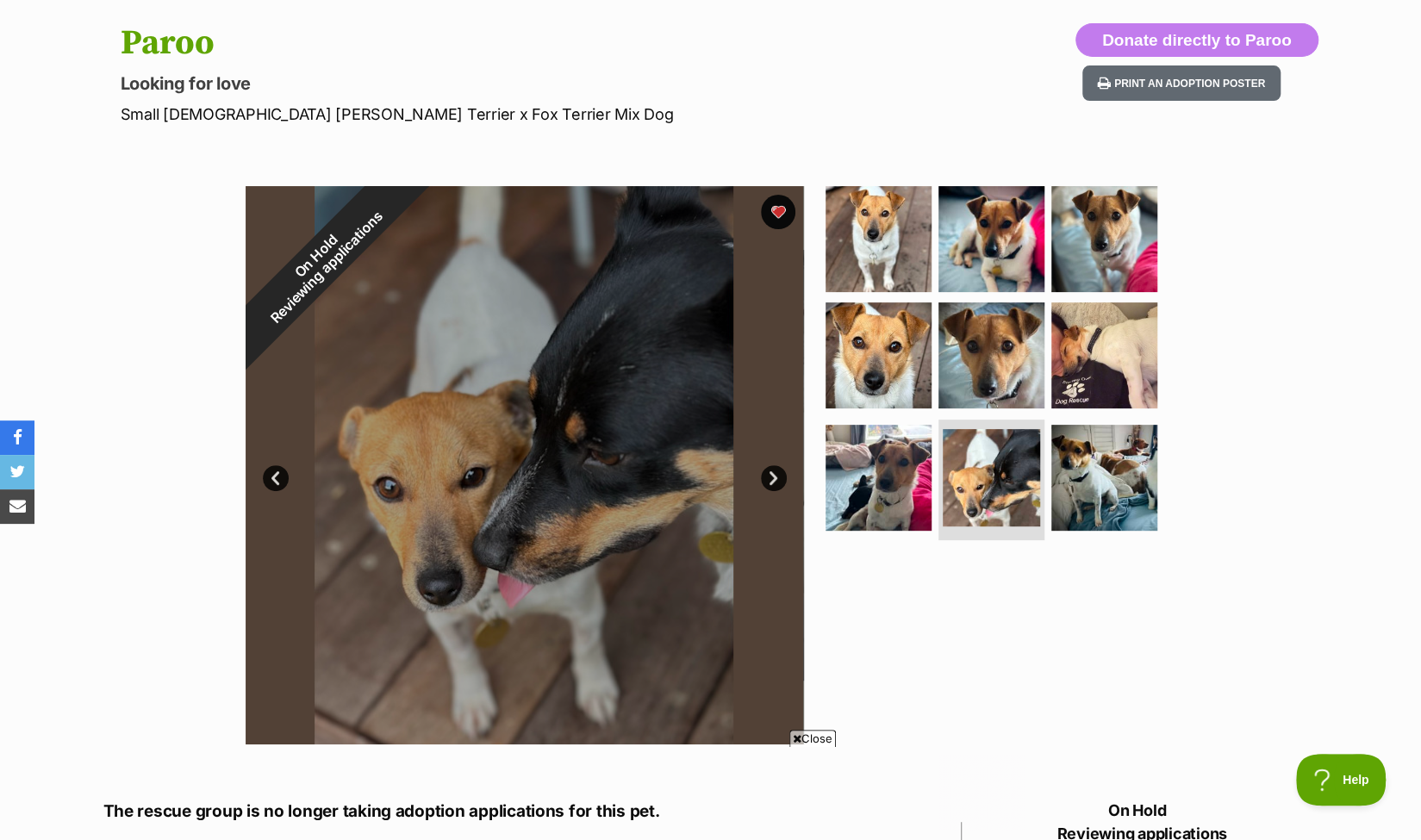
click at [773, 471] on link "Next" at bounding box center [774, 478] width 26 height 26
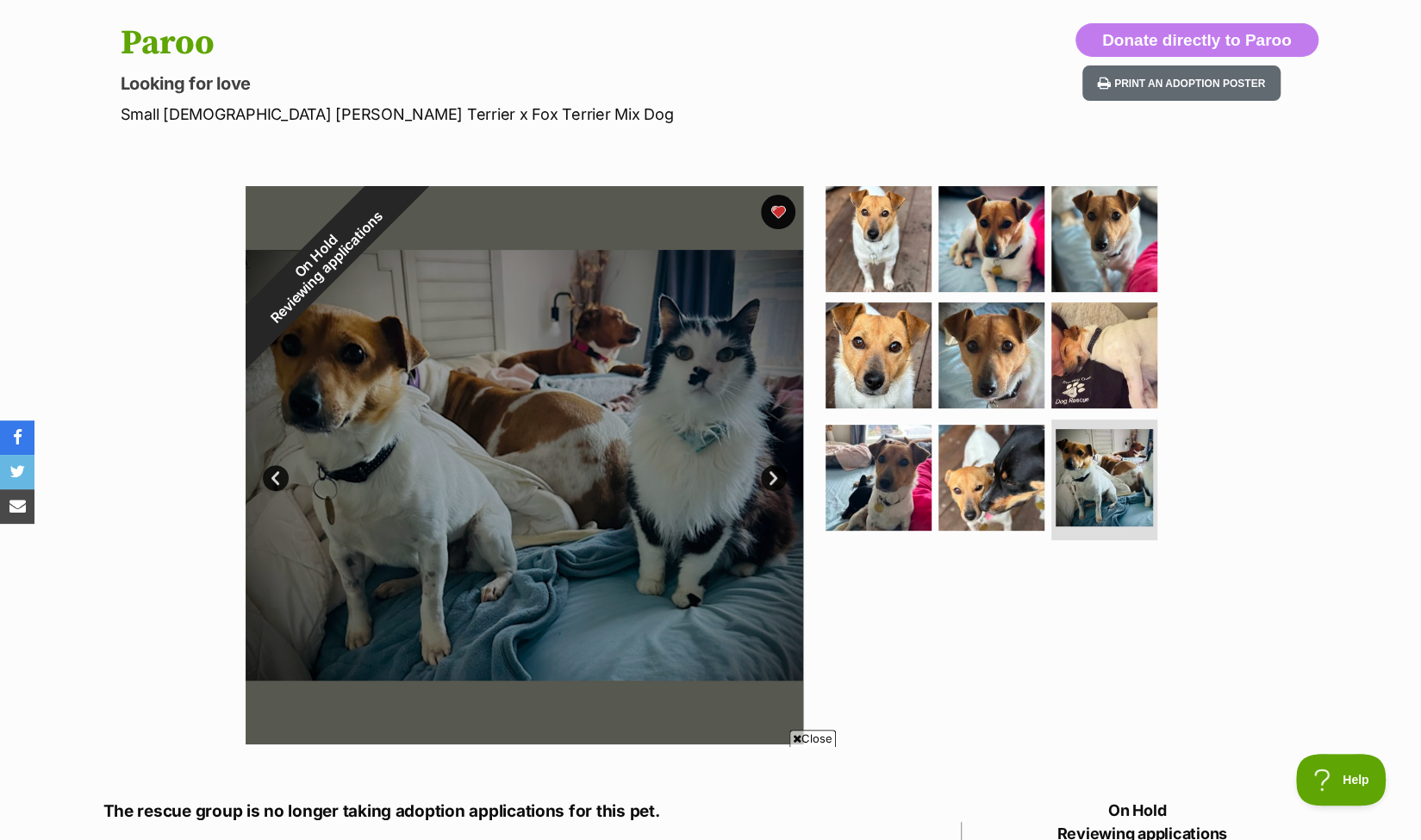
click at [773, 471] on link "Next" at bounding box center [774, 478] width 26 height 26
